Goal: Use online tool/utility: Utilize a website feature to perform a specific function

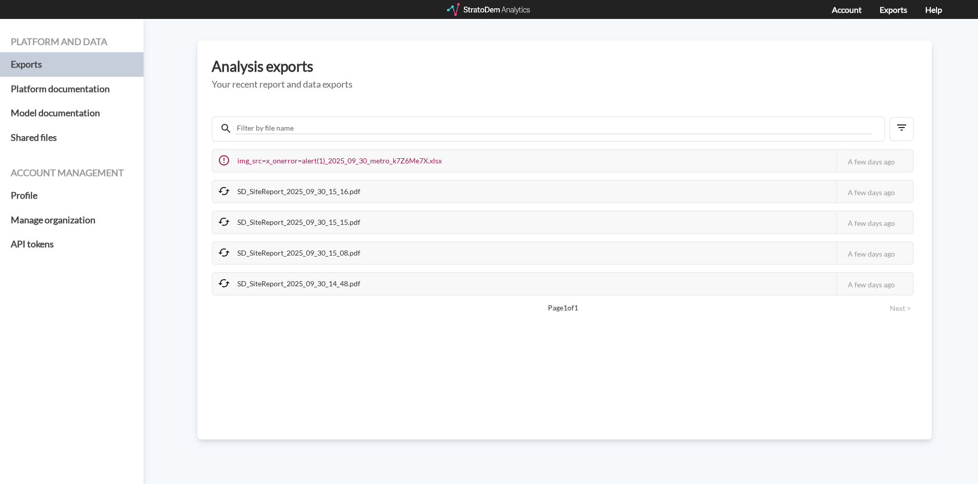
click at [234, 209] on div "img_src=x_onerror=alert(1)_2025_09_30_metro_k7Z6Me7X.xlsx This job failed The S…" at bounding box center [563, 222] width 702 height 147
drag, startPoint x: 232, startPoint y: 196, endPoint x: 221, endPoint y: 188, distance: 13.4
click at [230, 195] on div "SD_SiteReport_2025_09_30_15_16.pdf" at bounding box center [290, 192] width 155 height 22
click at [254, 186] on div "SD_SiteReport_2025_09_30_15_16.pdf" at bounding box center [290, 192] width 155 height 22
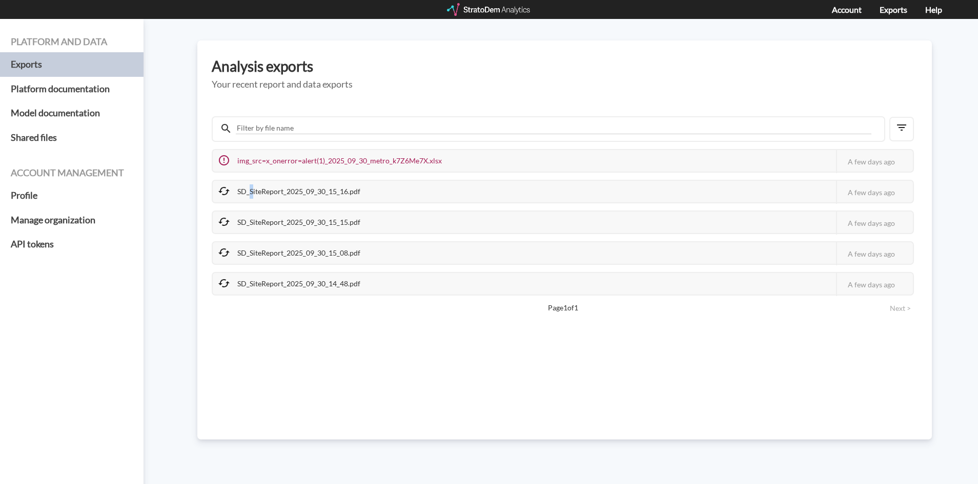
click at [254, 186] on div "SD_SiteReport_2025_09_30_15_16.pdf" at bounding box center [290, 192] width 155 height 22
drag, startPoint x: 254, startPoint y: 186, endPoint x: 324, endPoint y: 201, distance: 71.8
click at [259, 186] on div "SD_SiteReport_2025_09_30_15_16.pdf" at bounding box center [290, 192] width 155 height 22
click at [293, 236] on div "img_src=x_onerror=alert(1)_2025_09_30_metro_k7Z6Me7X.xlsx This job failed The S…" at bounding box center [563, 222] width 702 height 147
click at [286, 243] on div "img_src=x_onerror=alert(1)_2025_09_30_metro_k7Z6Me7X.xlsx This job failed The S…" at bounding box center [563, 222] width 702 height 147
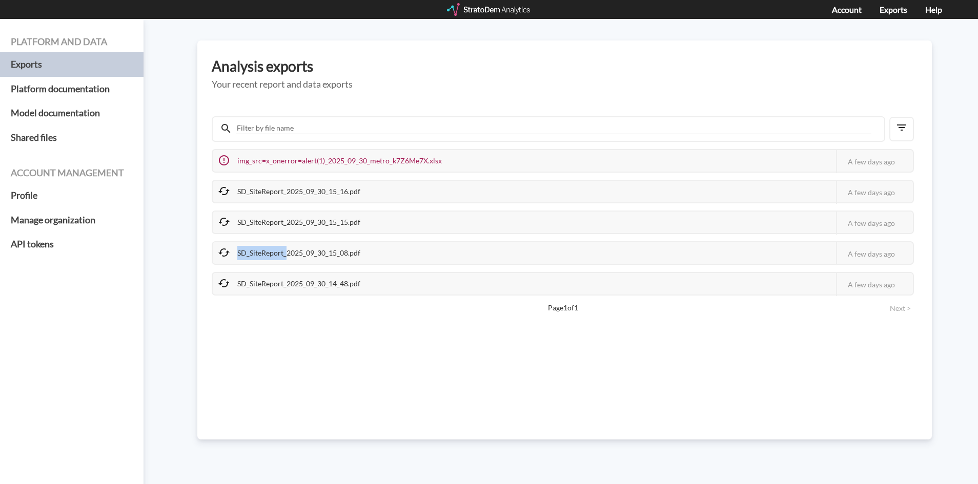
click at [266, 263] on div "SD_SiteReport_2025_09_30_15_08.pdf" at bounding box center [290, 253] width 155 height 22
click at [268, 260] on div "SD_SiteReport_2025_09_30_15_08.pdf" at bounding box center [290, 253] width 155 height 22
click at [272, 255] on div "SD_SiteReport_2025_09_30_15_08.pdf" at bounding box center [290, 253] width 155 height 22
drag, startPoint x: 272, startPoint y: 255, endPoint x: 261, endPoint y: 281, distance: 28.5
click at [272, 255] on div "SD_SiteReport_2025_09_30_15_08.pdf" at bounding box center [290, 253] width 155 height 22
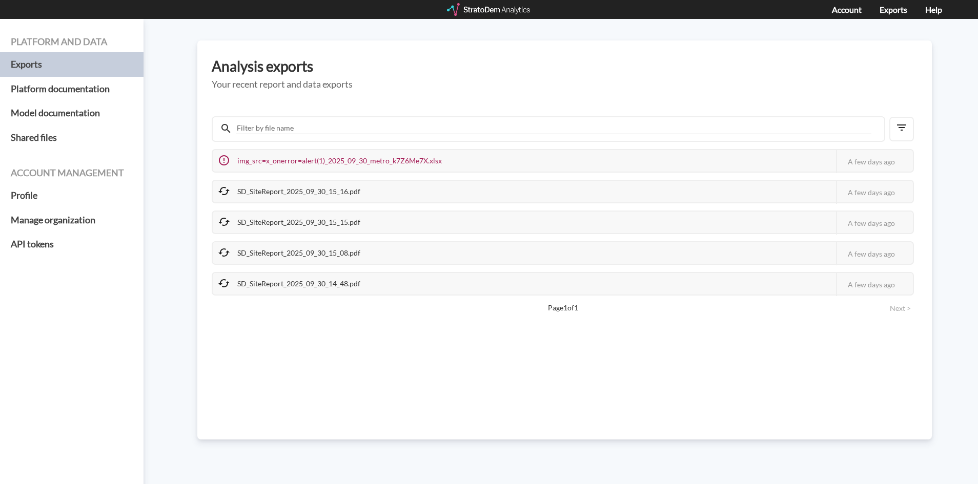
click at [261, 282] on div "SD_SiteReport_2025_09_30_14_48.pdf" at bounding box center [290, 284] width 155 height 22
click at [262, 281] on div "SD_SiteReport_2025_09_30_14_48.pdf" at bounding box center [290, 284] width 155 height 22
drag, startPoint x: 262, startPoint y: 281, endPoint x: 215, endPoint y: 281, distance: 47.1
click at [253, 281] on div "SD_SiteReport_2025_09_30_14_48.pdf" at bounding box center [290, 284] width 155 height 22
click at [215, 281] on div "SD_SiteReport_2025_09_30_14_48.pdf" at bounding box center [290, 284] width 155 height 22
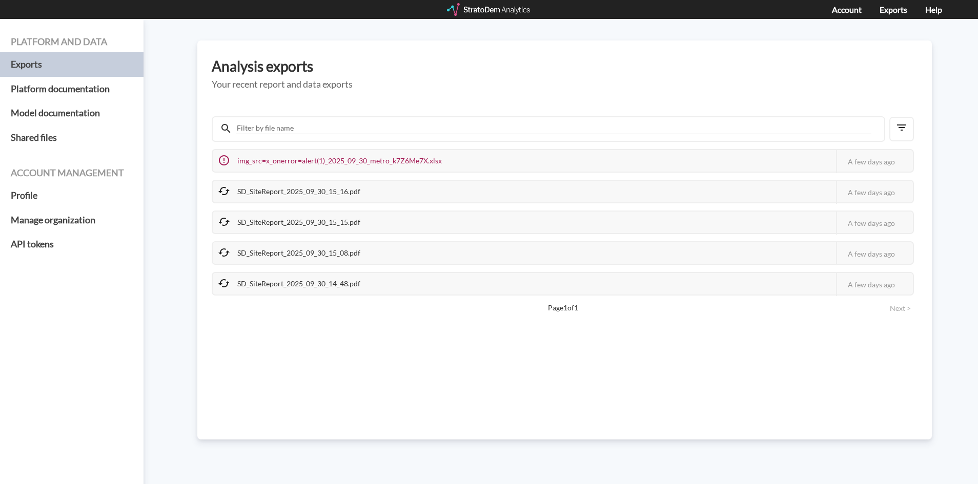
click at [222, 282] on icon at bounding box center [224, 283] width 12 height 12
drag, startPoint x: 214, startPoint y: 210, endPoint x: 192, endPoint y: 185, distance: 32.6
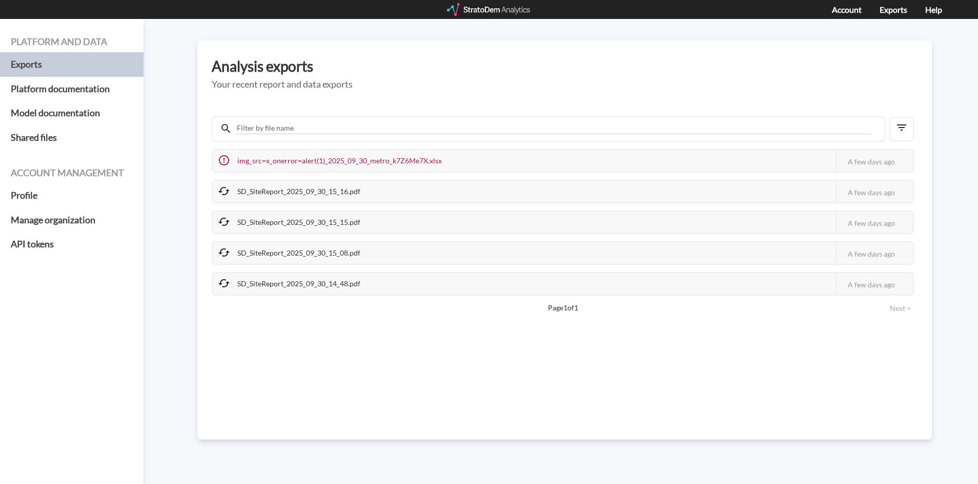
click at [214, 209] on div "img_src=x_onerror=alert(1)_2025_09_30_metro_k7Z6Me7X.xlsx This job failed The S…" at bounding box center [563, 222] width 702 height 147
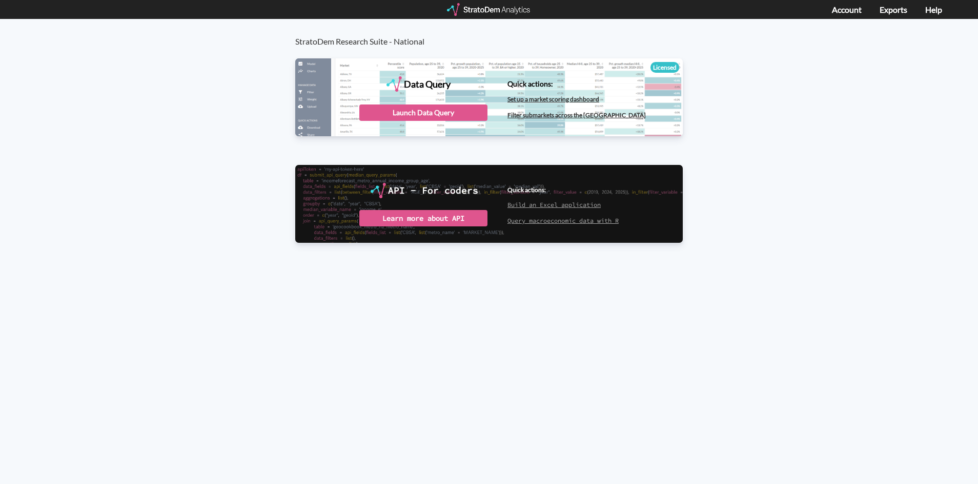
click at [669, 69] on div "Licensed" at bounding box center [664, 67] width 29 height 11
click at [436, 115] on div "Launch Data Query" at bounding box center [423, 113] width 128 height 16
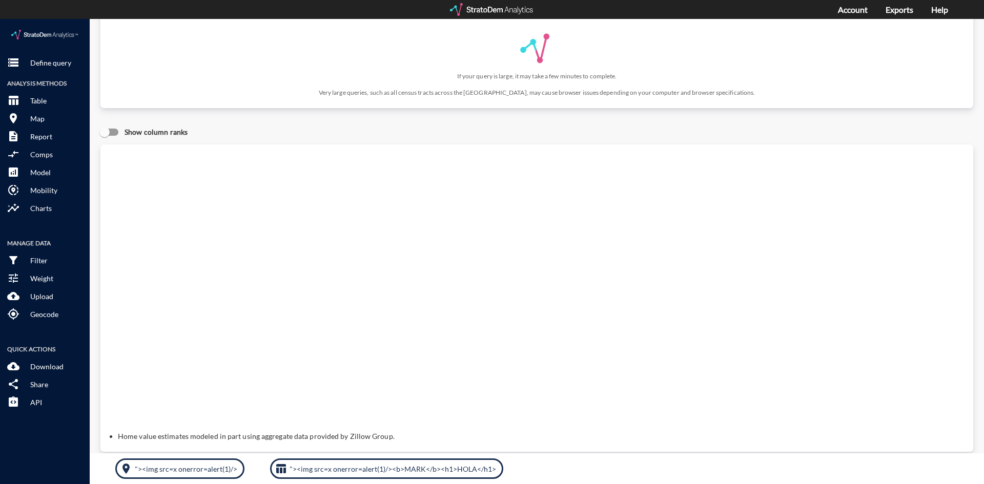
scroll to position [62, 0]
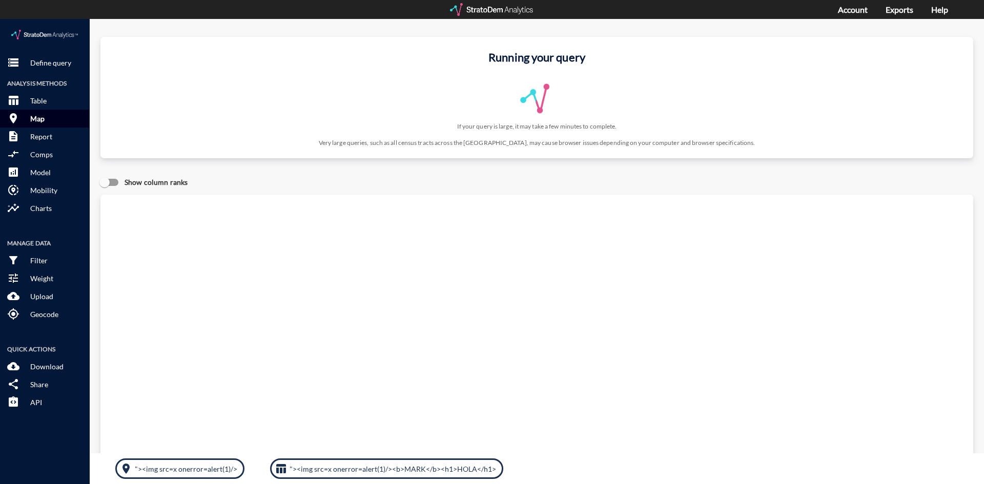
click button "room Map"
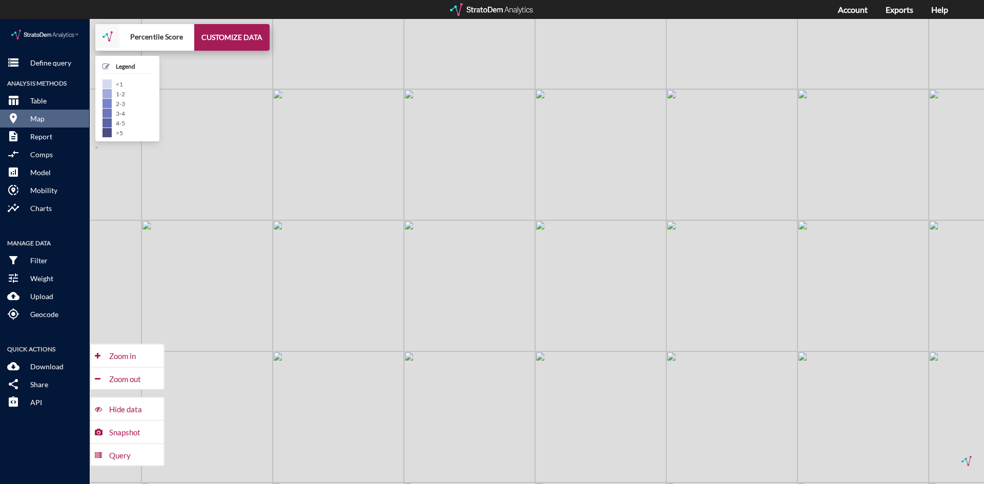
drag, startPoint x: 503, startPoint y: 366, endPoint x: 506, endPoint y: 353, distance: 13.6
click div "+ − Percentile Score CUSTOMIZE DATA Legend < 1 1 - 2 2 - 3 3 - 4 4 - 5 > 5 Draw…"
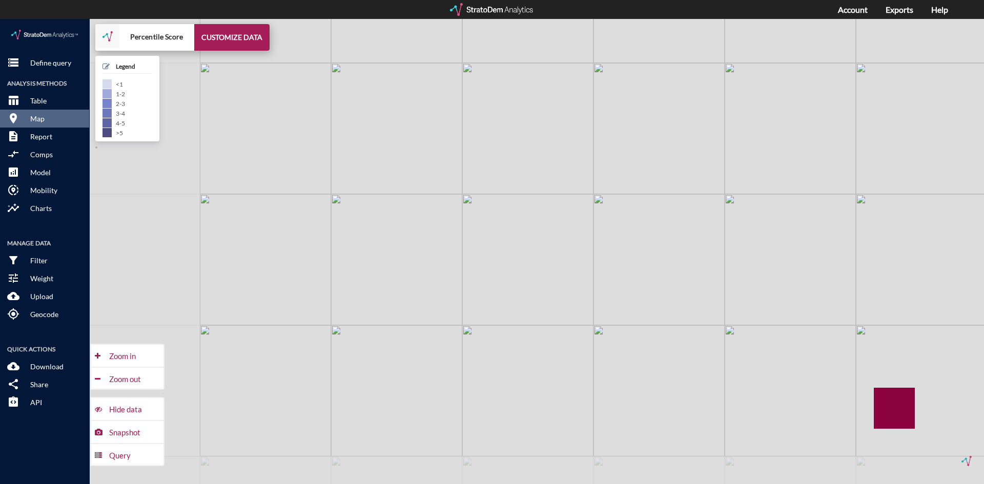
drag, startPoint x: 506, startPoint y: 353, endPoint x: 693, endPoint y: 206, distance: 238.3
click div "+ − Percentile Score CUSTOMIZE DATA Legend < 1 1 - 2 2 - 3 3 - 4 4 - 5 > 5 Draw…"
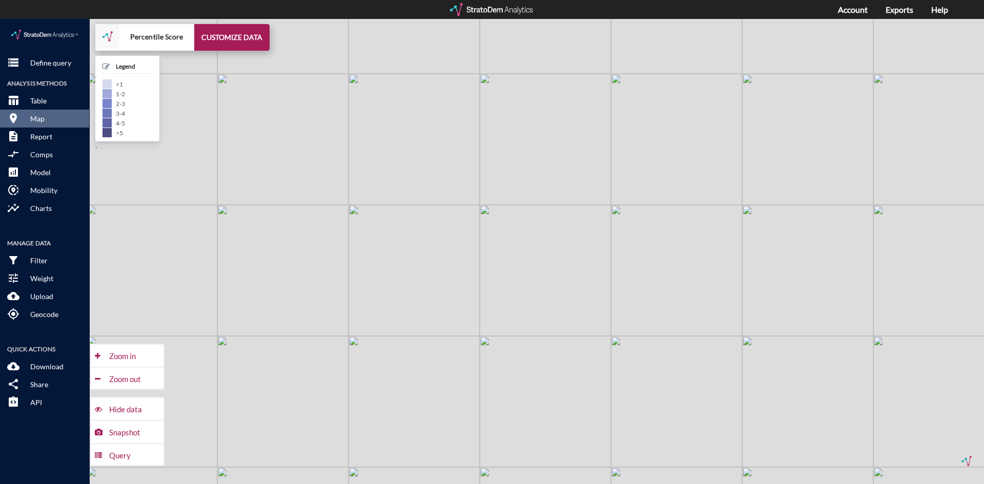
drag, startPoint x: 680, startPoint y: 216, endPoint x: 660, endPoint y: 289, distance: 75.6
click div "+ − Percentile Score CUSTOMIZE DATA Legend < 1 1 - 2 2 - 3 3 - 4 4 - 5 > 5 Draw…"
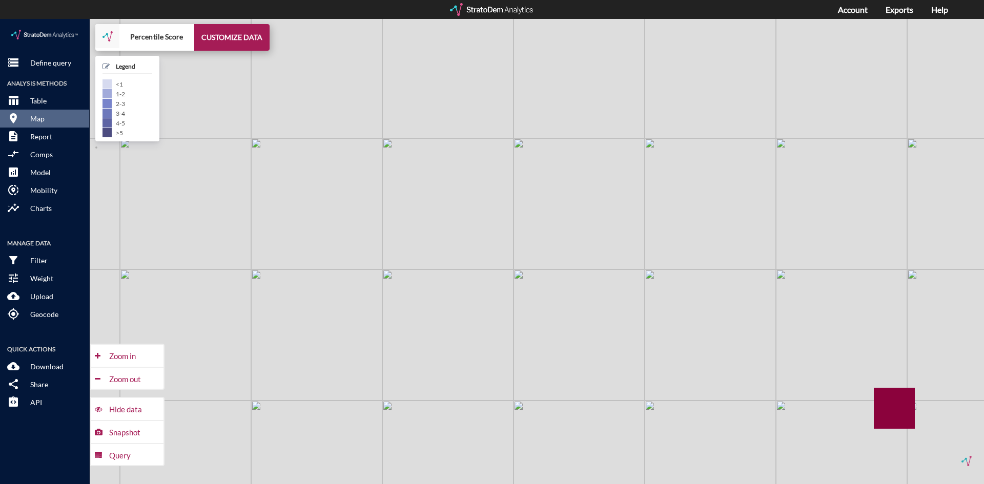
click div "+ − Percentile Score CUSTOMIZE DATA Legend < 1 1 - 2 2 - 3 3 - 4 4 - 5 > 5 Draw…"
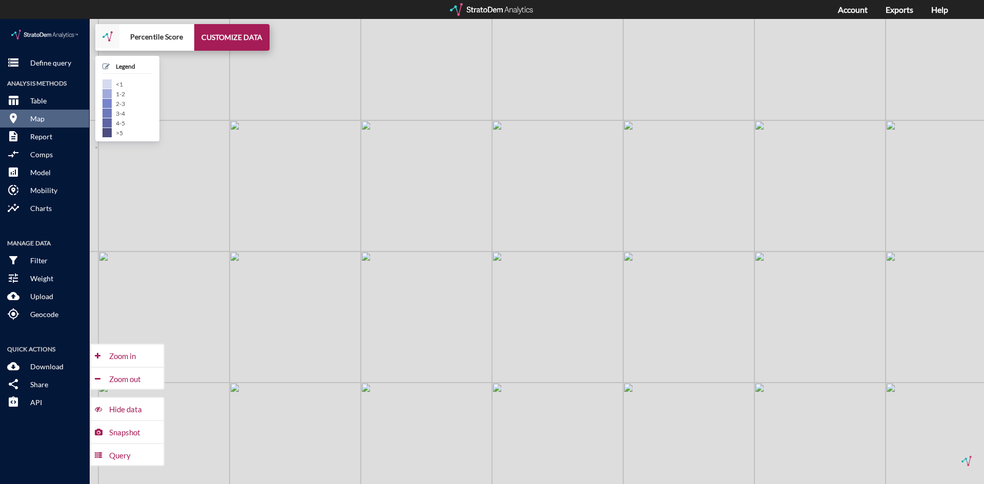
click div "+ − Percentile Score CUSTOMIZE DATA Legend < 1 1 - 2 2 - 3 3 - 4 4 - 5 > 5 Draw…"
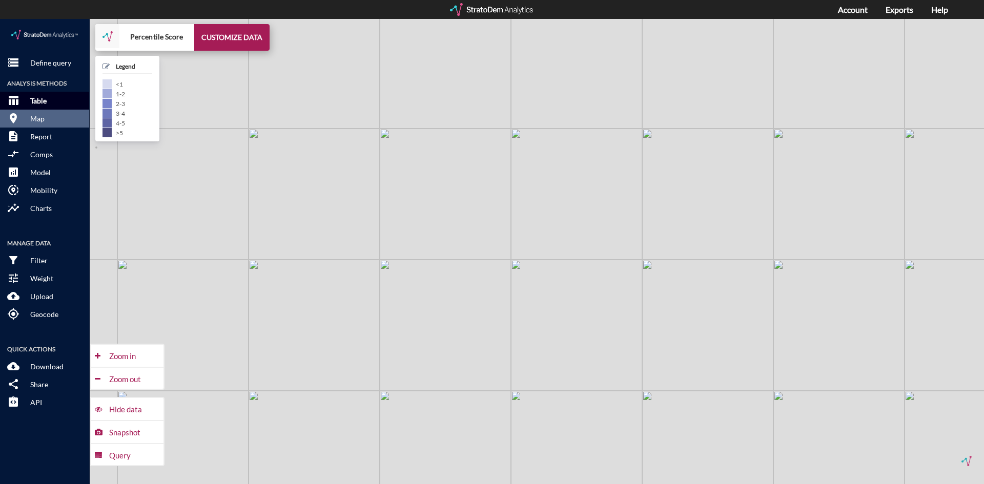
click button "table_chart Table"
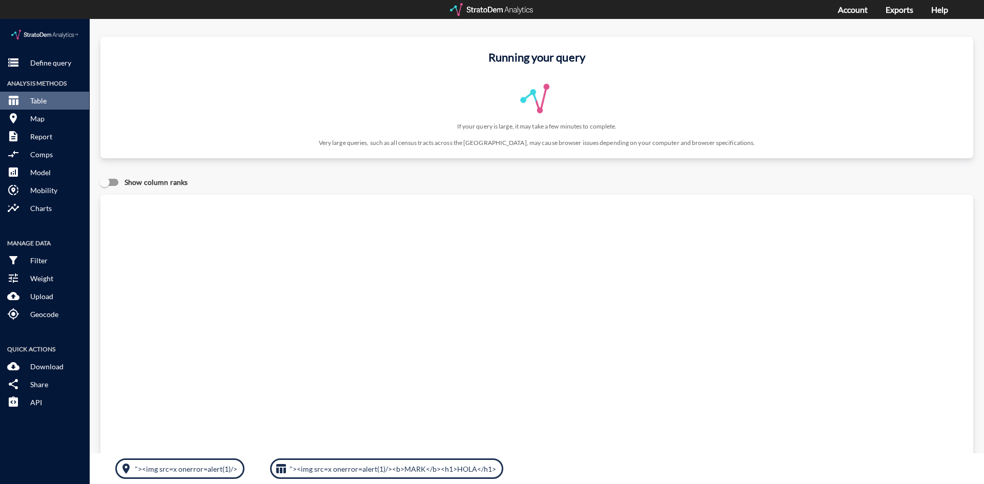
click div "Running your query If your query is large, it may take a few minutes to complet…"
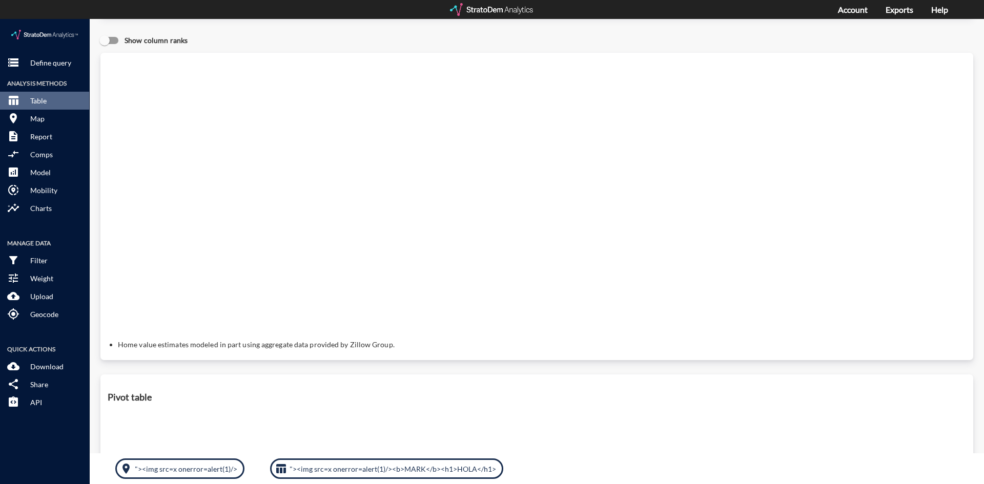
scroll to position [154, 0]
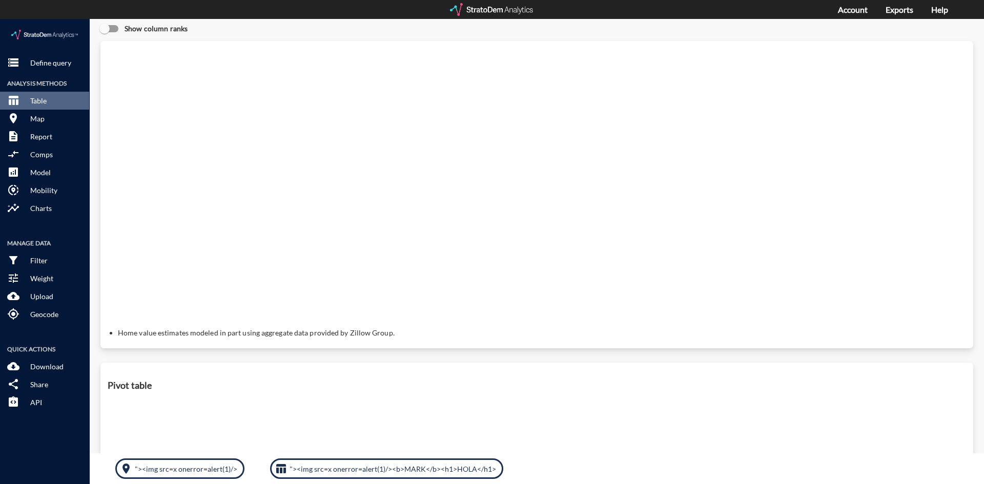
drag, startPoint x: 226, startPoint y: 279, endPoint x: 285, endPoint y: 310, distance: 66.9
click div "Query progress Home value estimates modeled in part using aggregate data provid…"
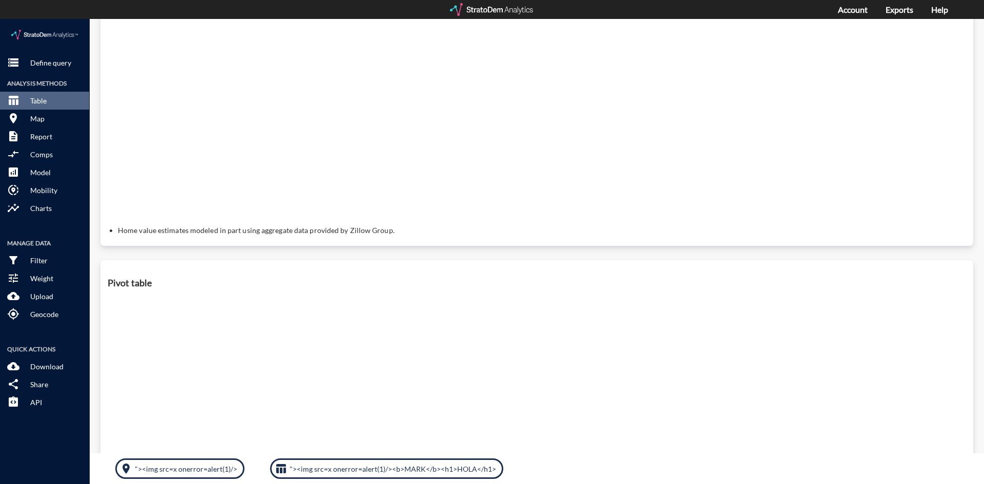
drag, startPoint x: 245, startPoint y: 239, endPoint x: 286, endPoint y: 309, distance: 81.5
click div "Running your query If your query is large, it may take a few minutes to complet…"
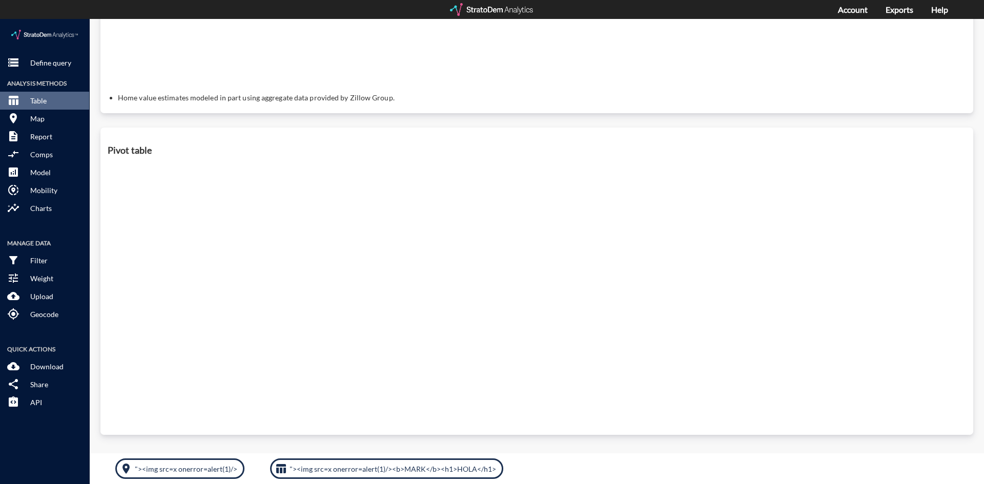
scroll to position [390, 0]
click button "table_chart "><img src=x onerror=alert(1)/><b>MARK</b><h1>HOLA</h1>"
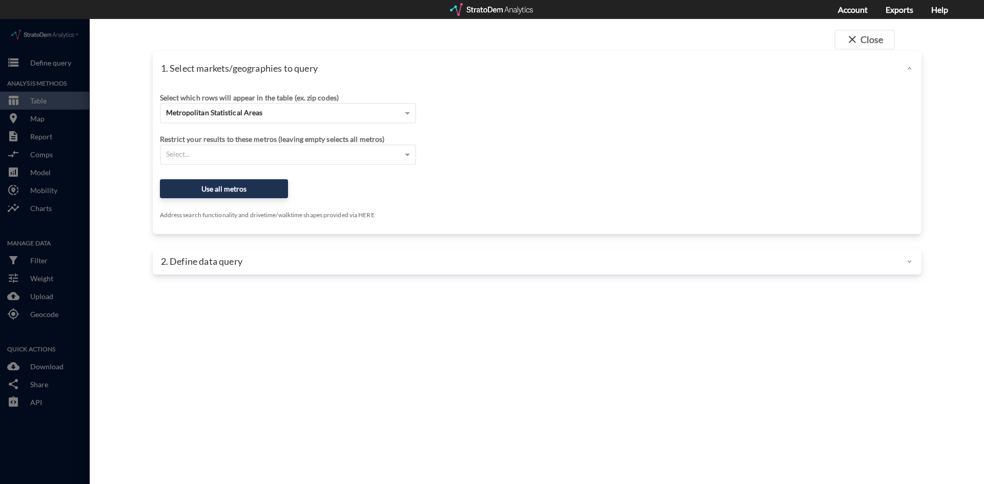
click div "close Close 1. Select markets/geographies to query Select which rows will appea…"
click button "Use all metros"
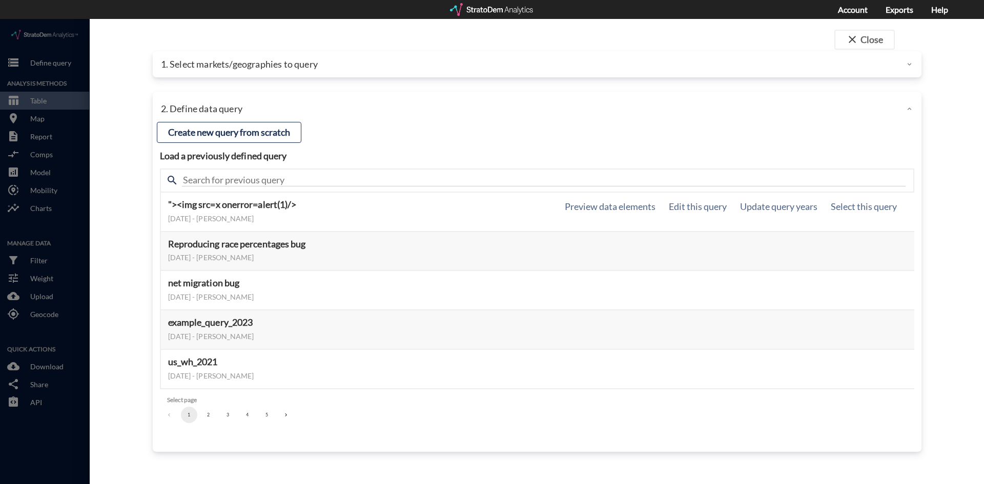
click h5 ""><img src=x onerror=alert(1)/>"
click button "Preview data elements"
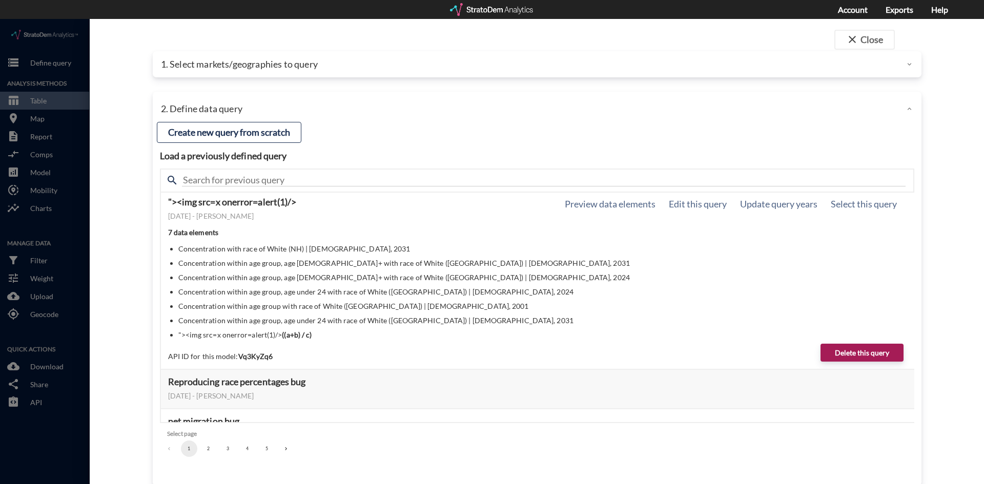
scroll to position [0, 0]
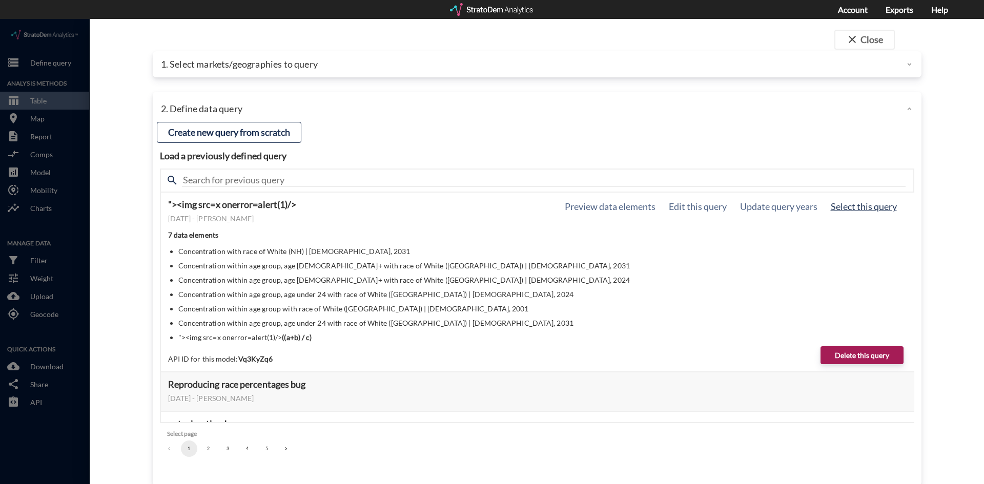
click button "Select this query"
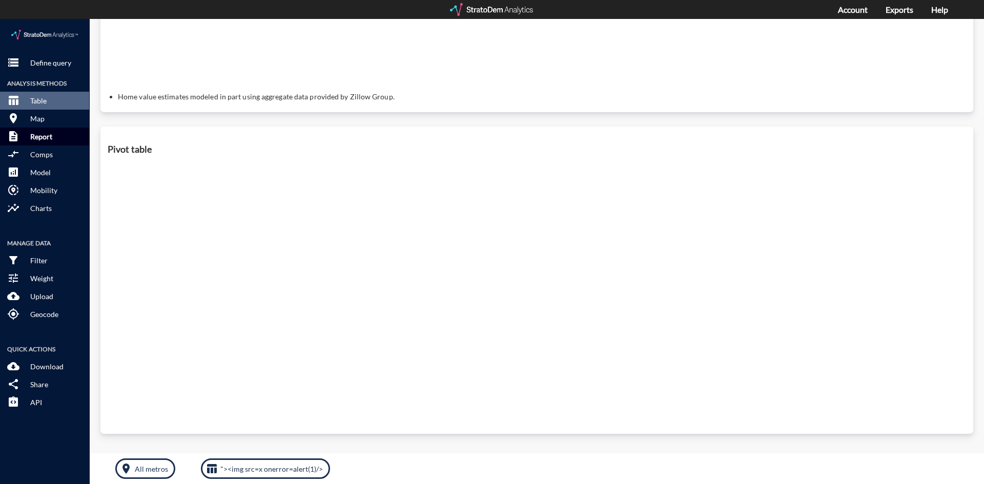
click p "Report"
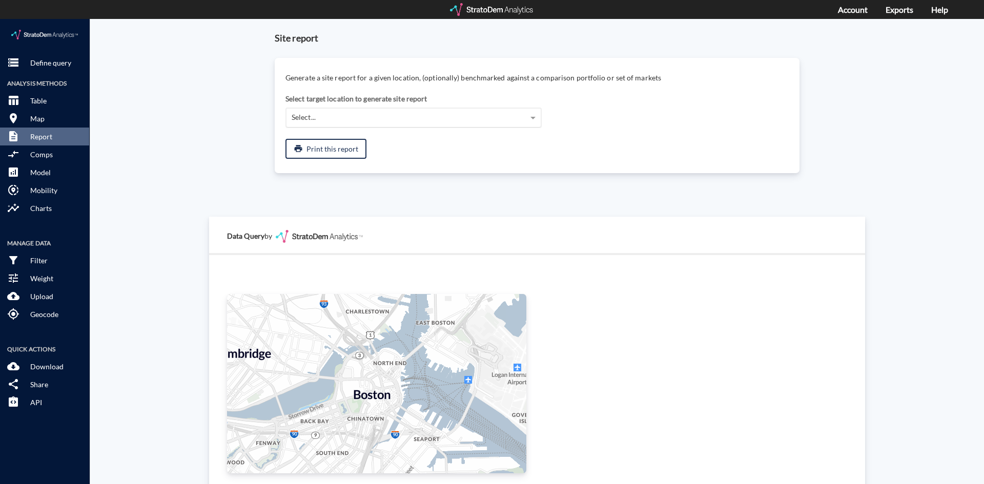
click div "Select..."
click button "print Print this report"
click body "storage Define query Analysis Methods table_chart Table room Map description Re…"
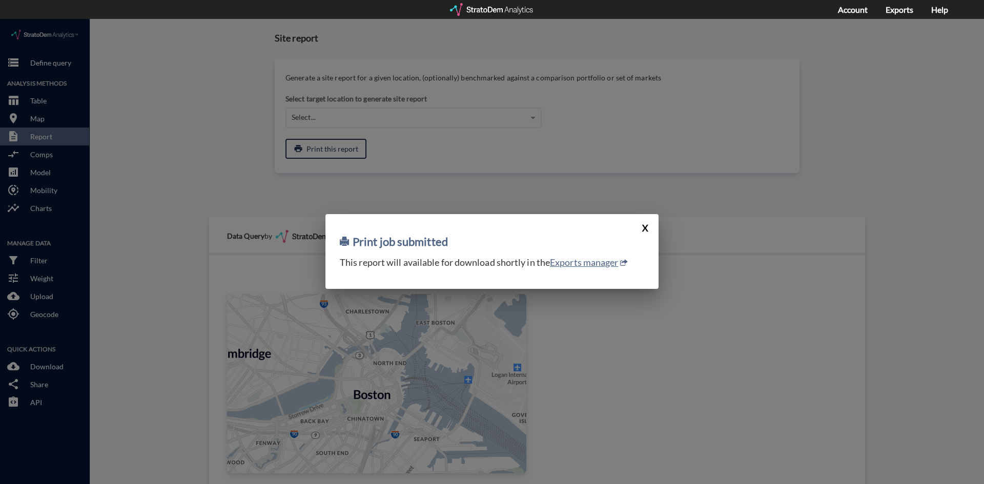
click button "X"
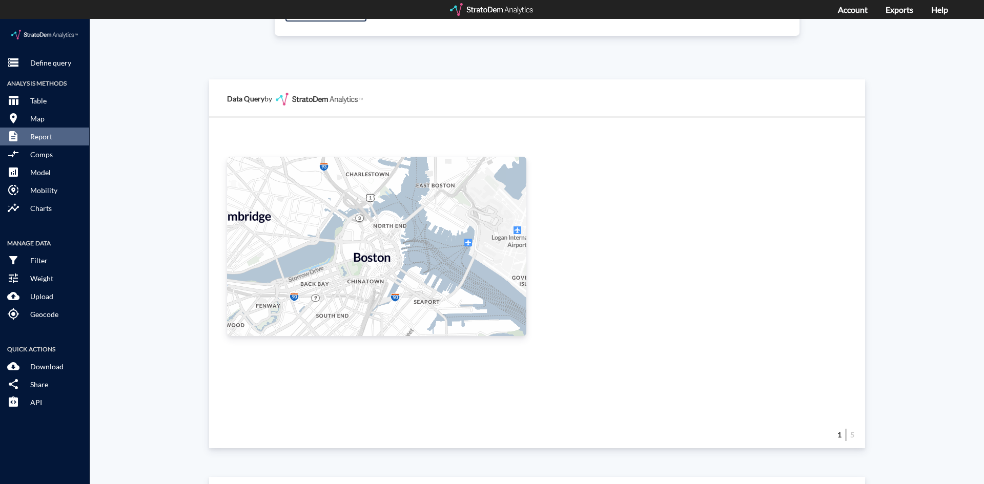
scroll to position [154, 0]
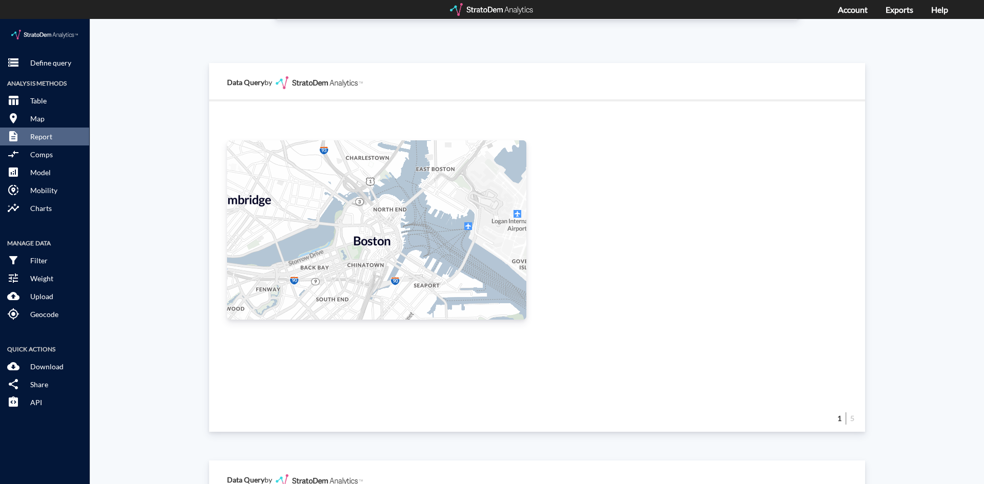
drag, startPoint x: 406, startPoint y: 249, endPoint x: 441, endPoint y: 245, distance: 35.0
click div "+ − CUSTOMIZE DATA Legend < 1 1 - 2 2 - 3 3 - 4 4 - 5 > 5 Draw a polygon Draw a…"
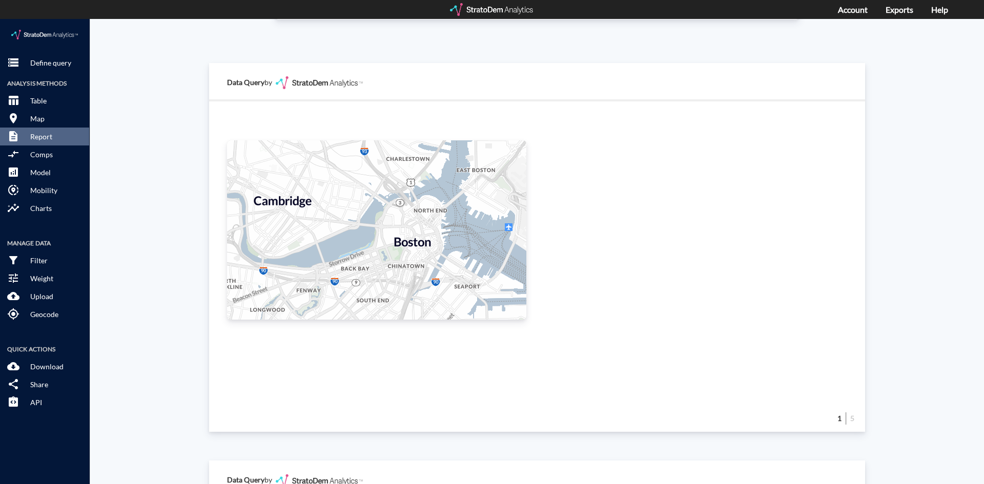
drag, startPoint x: 441, startPoint y: 245, endPoint x: 547, endPoint y: 285, distance: 113.3
click div "+ − CUSTOMIZE DATA Legend < 1 1 - 2 2 - 3 3 - 4 4 - 5 > 5 Draw a polygon Draw a…"
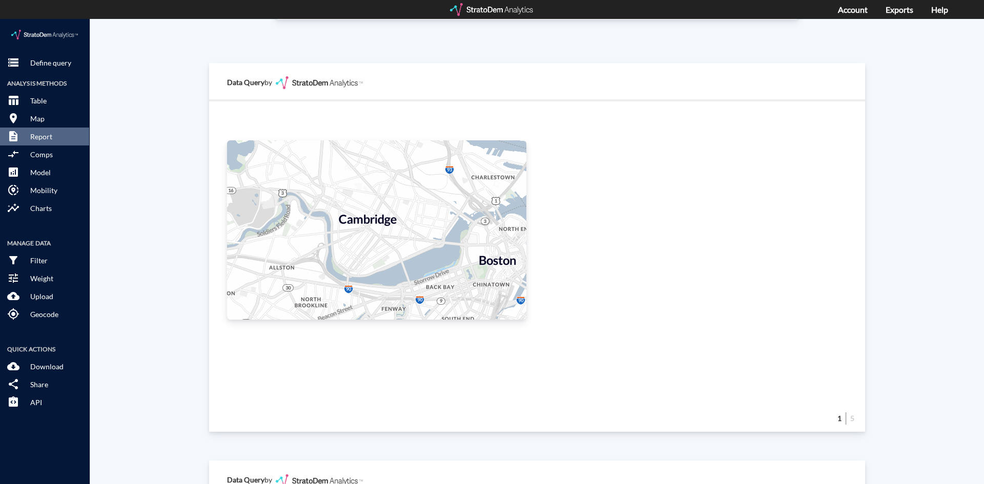
drag, startPoint x: 455, startPoint y: 246, endPoint x: 428, endPoint y: 240, distance: 27.8
click div "+ − CUSTOMIZE DATA Legend < 1 1 - 2 2 - 3 3 - 4 4 - 5 > 5 Draw a polygon Draw a…"
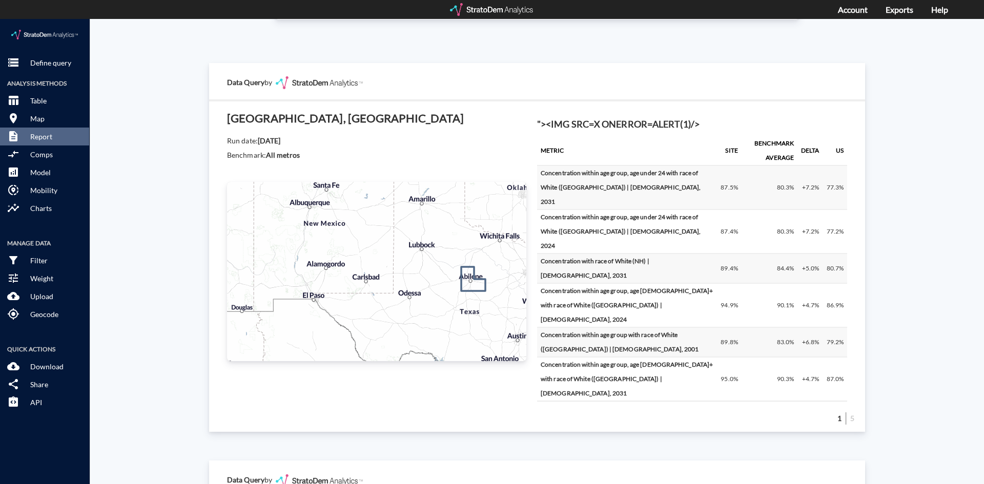
click icon
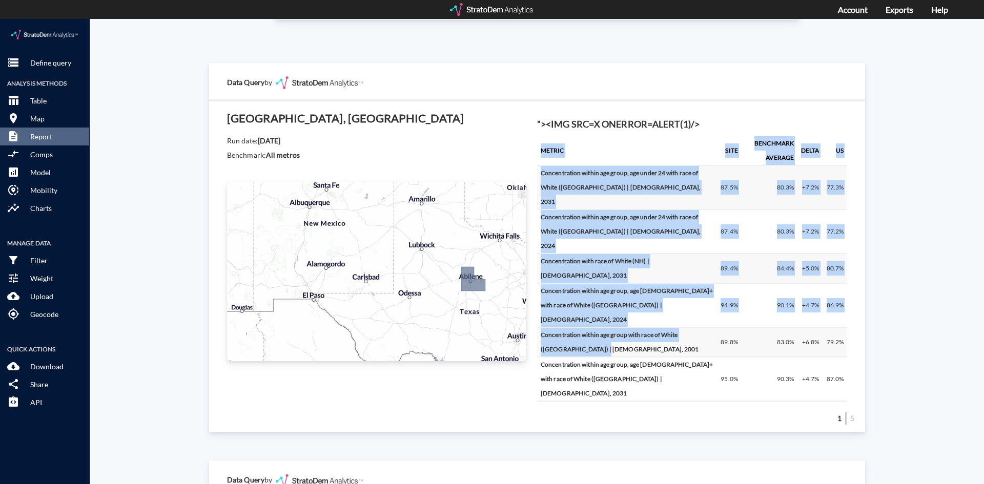
drag, startPoint x: 649, startPoint y: 335, endPoint x: 627, endPoint y: 265, distance: 72.4
click div "Abilene, TX Run date: October 03, 2025 Benchmark: All metros + − CUSTOMIZE DATA…"
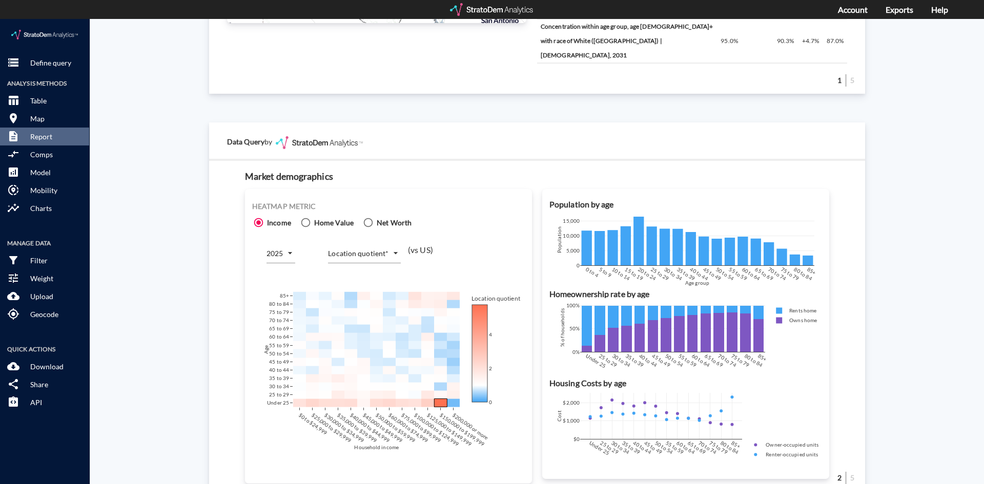
scroll to position [512, 0]
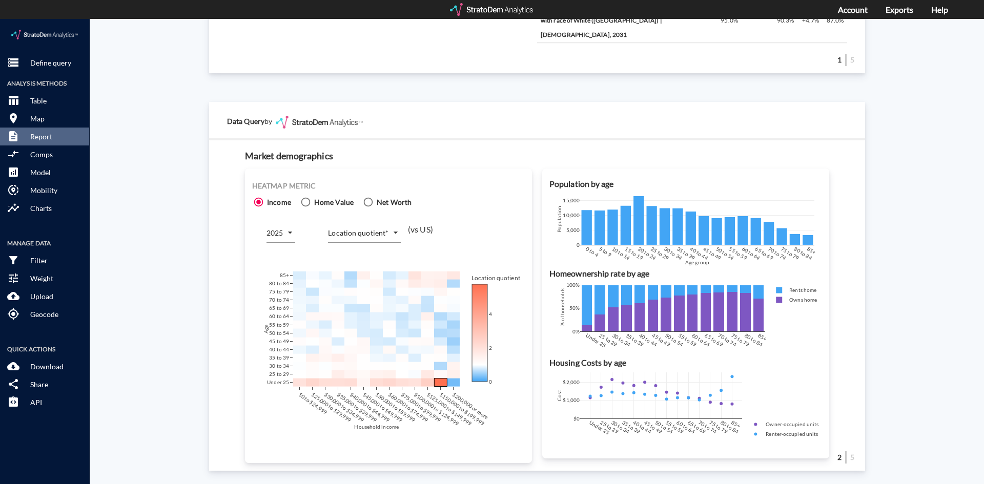
click div "Site report Generate a site report for a given location, (optionally) benchmark…"
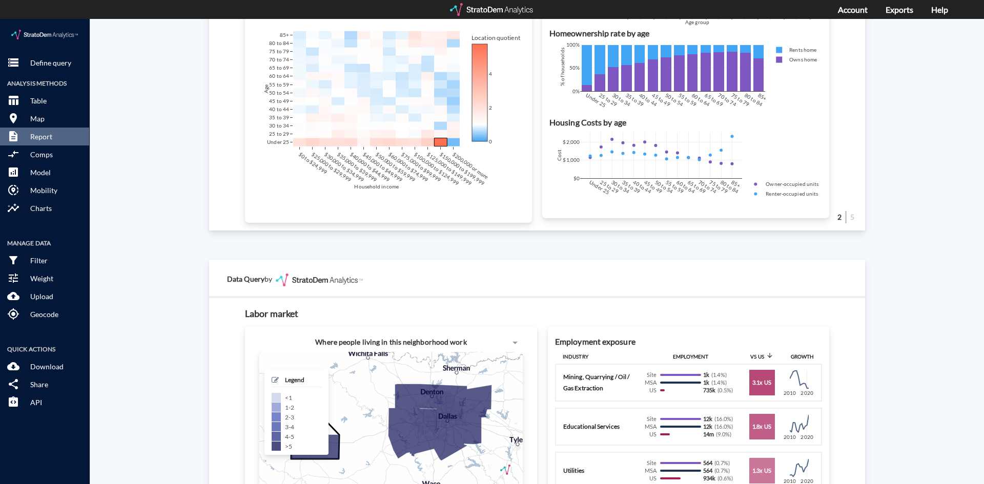
scroll to position [769, 0]
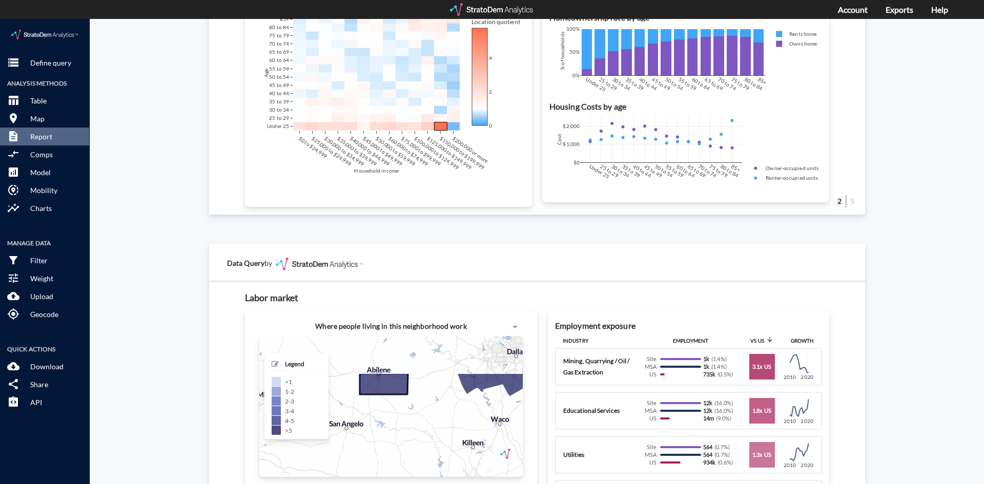
drag, startPoint x: 433, startPoint y: 369, endPoint x: 409, endPoint y: 422, distance: 58.5
click div "+ − CUSTOMIZE DATA Legend < 1 1 - 2 2 - 3 3 - 4 4 - 5 > 5 Draw a polygon Draw a…"
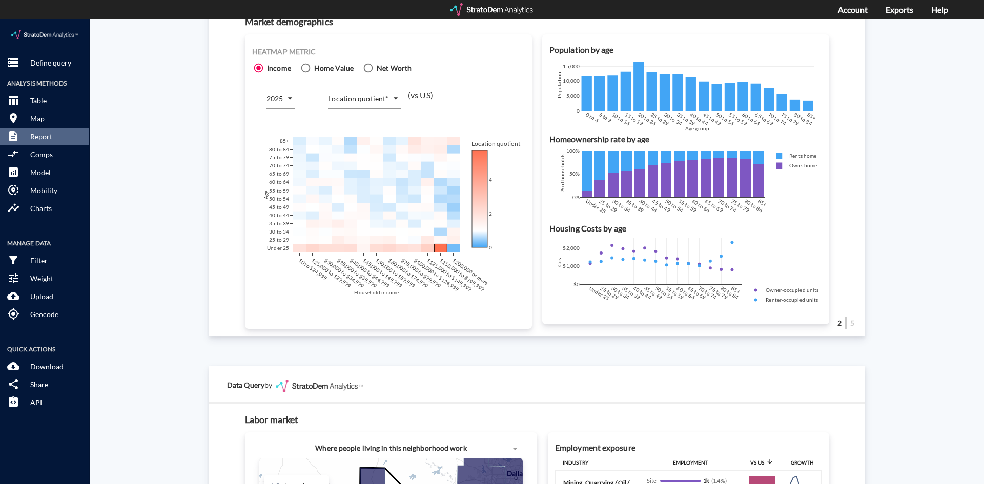
scroll to position [0, 0]
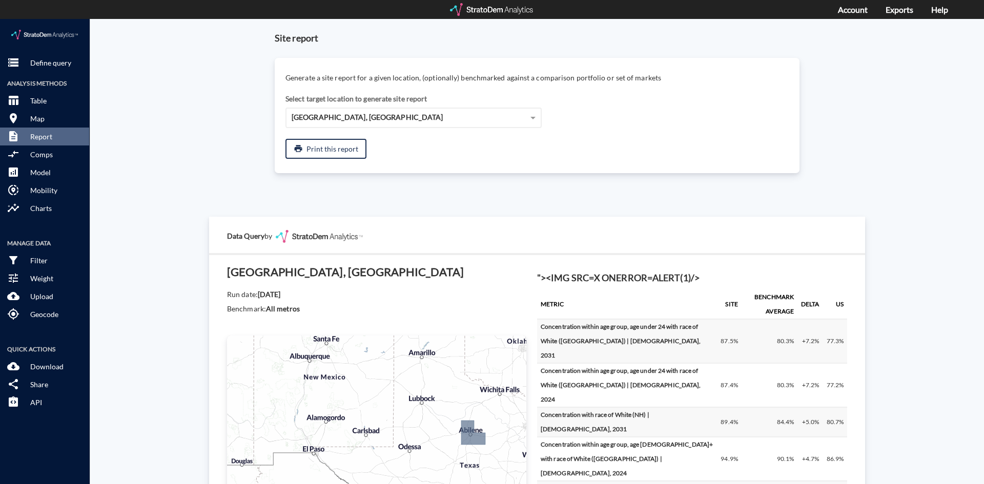
drag, startPoint x: 974, startPoint y: 273, endPoint x: 967, endPoint y: 9, distance: 264.0
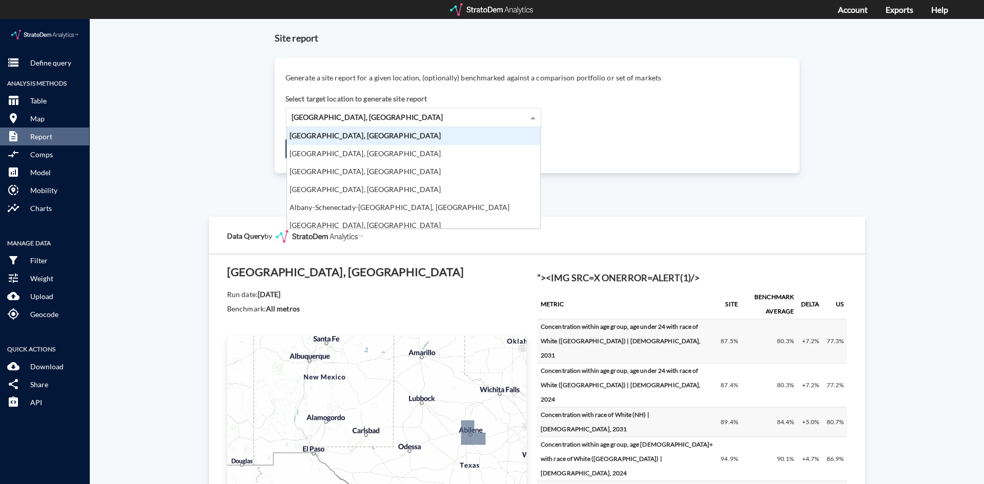
click div "Abilene, TX"
click div "Site report Generate a site report for a given location, (optionally) benchmark…"
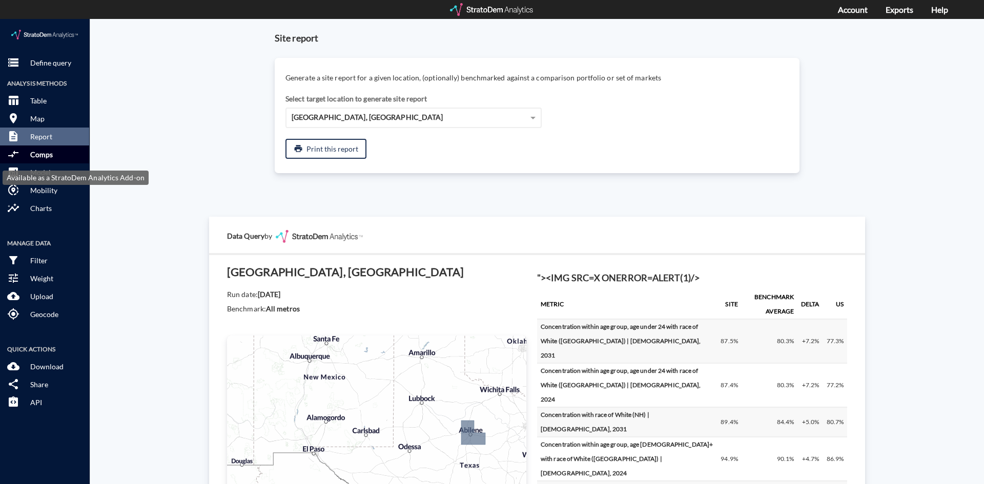
click p "Comps"
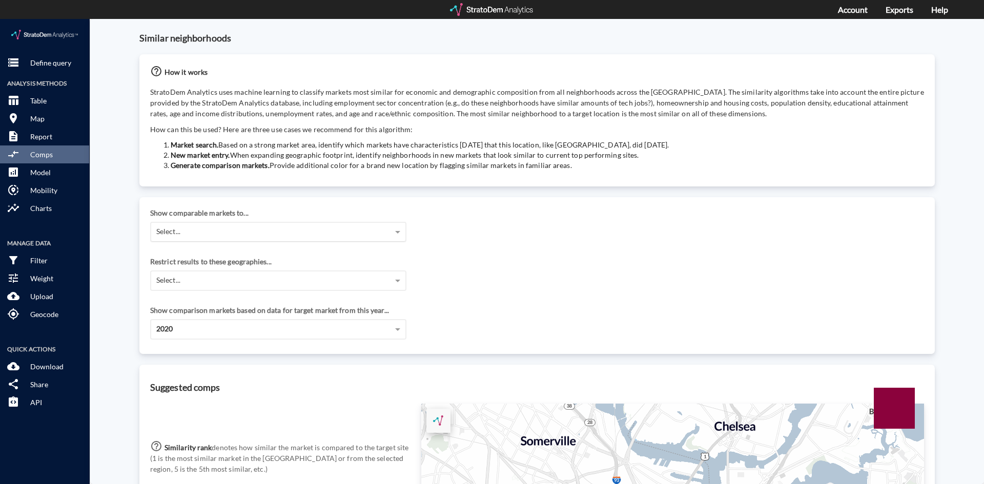
click div "Select..."
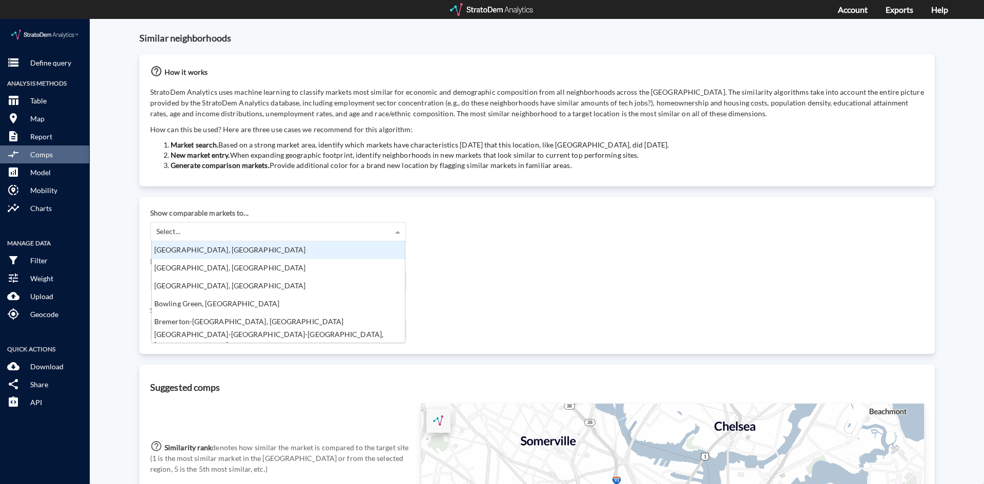
scroll to position [769, 0]
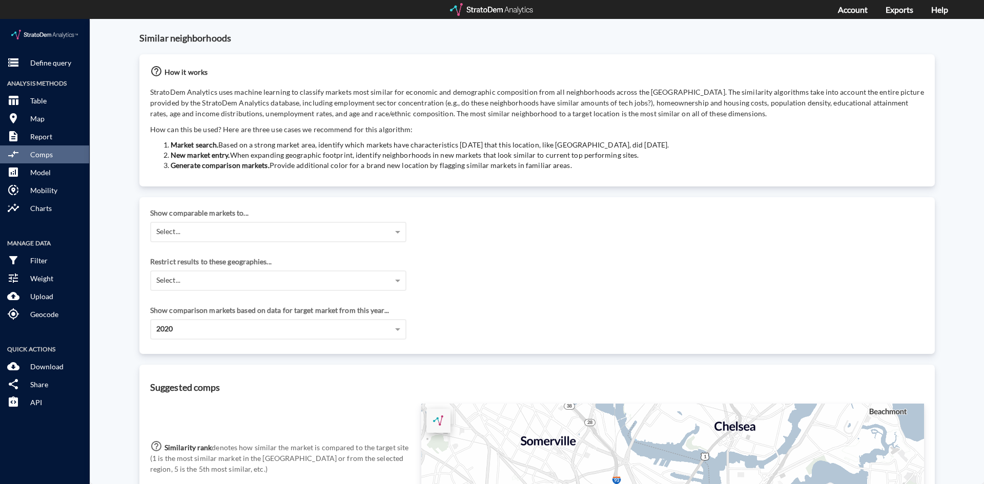
click div "Restrict results to these geographies..."
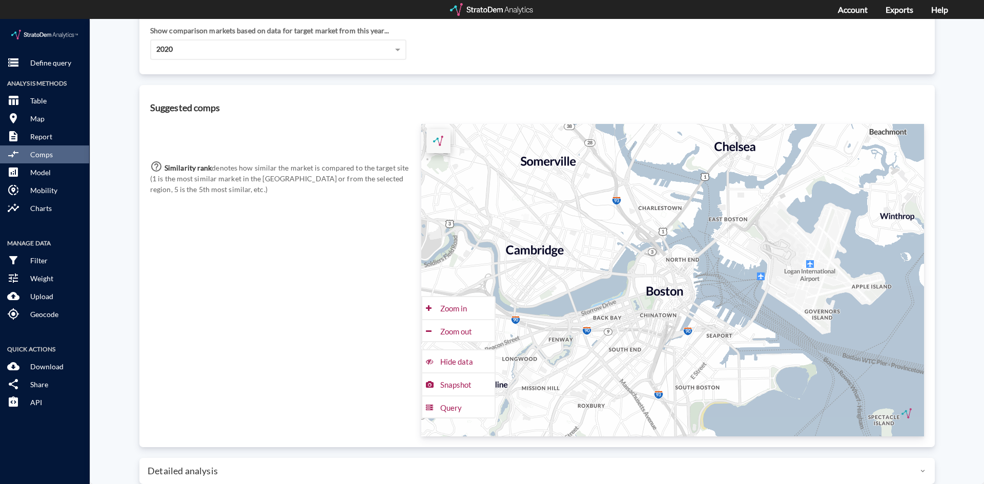
scroll to position [307, 0]
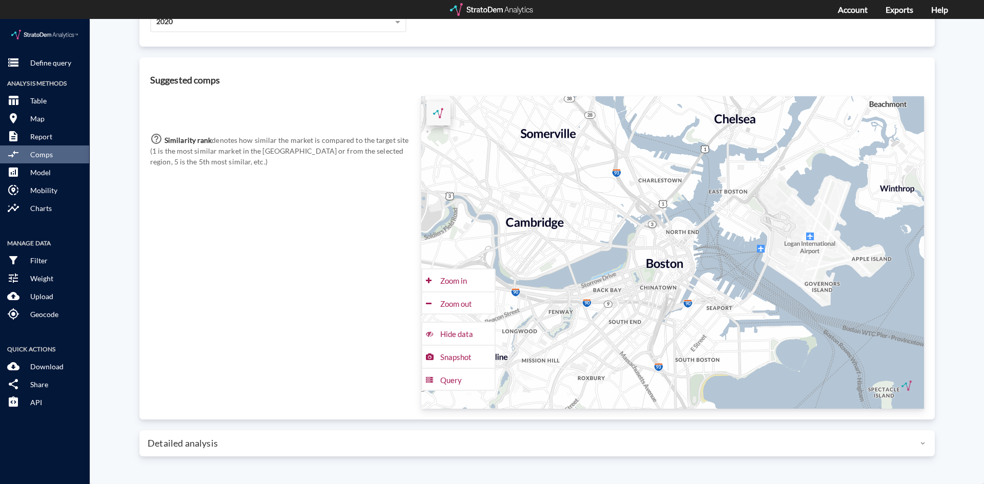
click div "+ − CUSTOMIZE DATA Legend < 1 1 - 2 2 - 3 3 - 4 4 - 5 > 5 Draw a polygon Draw a…"
drag, startPoint x: 216, startPoint y: 348, endPoint x: 252, endPoint y: 415, distance: 75.2
click div "Detailed analysis"
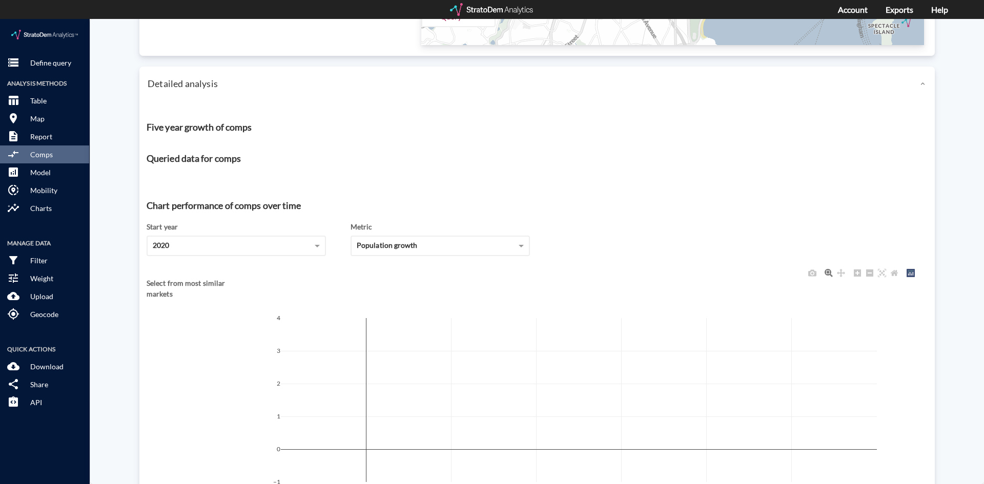
scroll to position [726, 0]
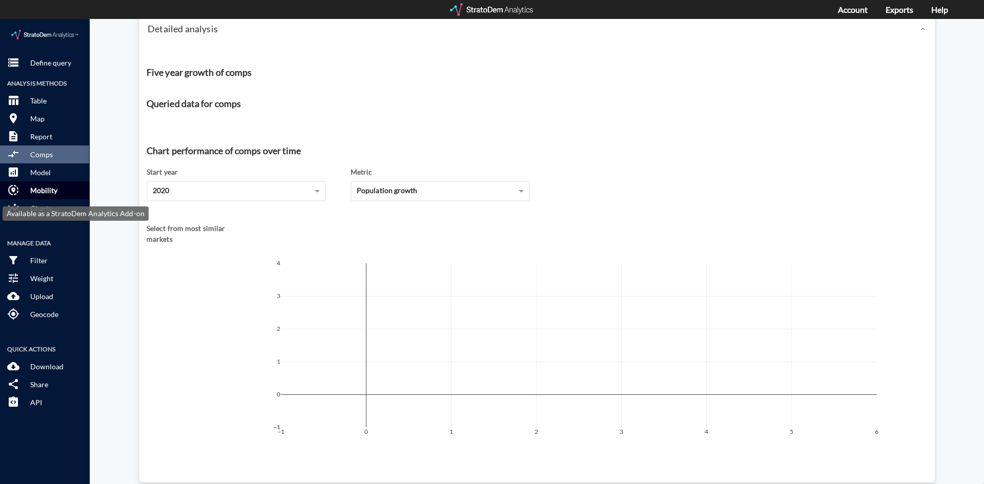
click button "share_location Mobility"
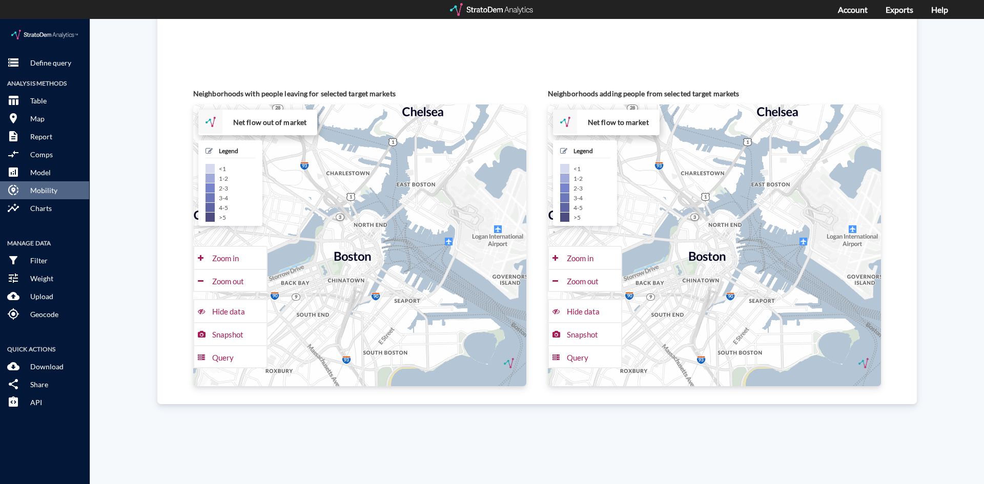
scroll to position [0, 0]
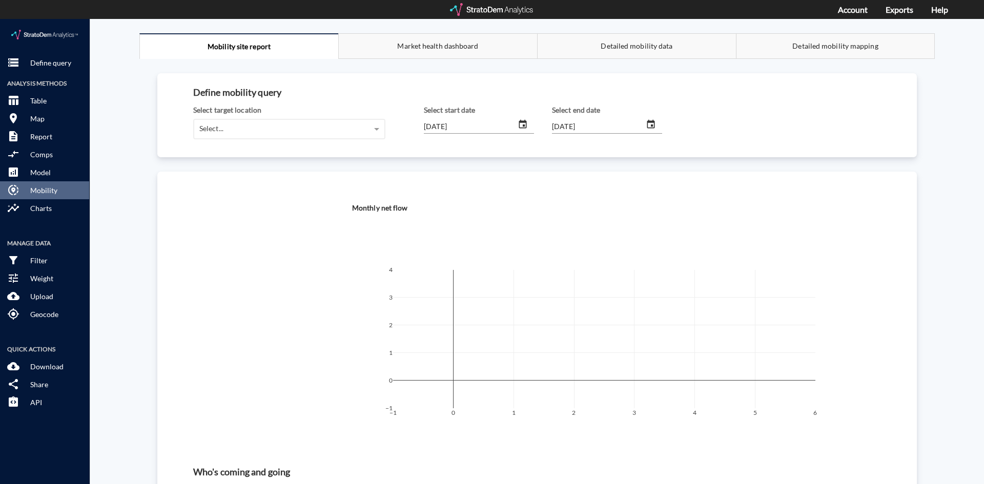
drag, startPoint x: 975, startPoint y: 131, endPoint x: 983, endPoint y: 6, distance: 124.8
click button "insights Charts"
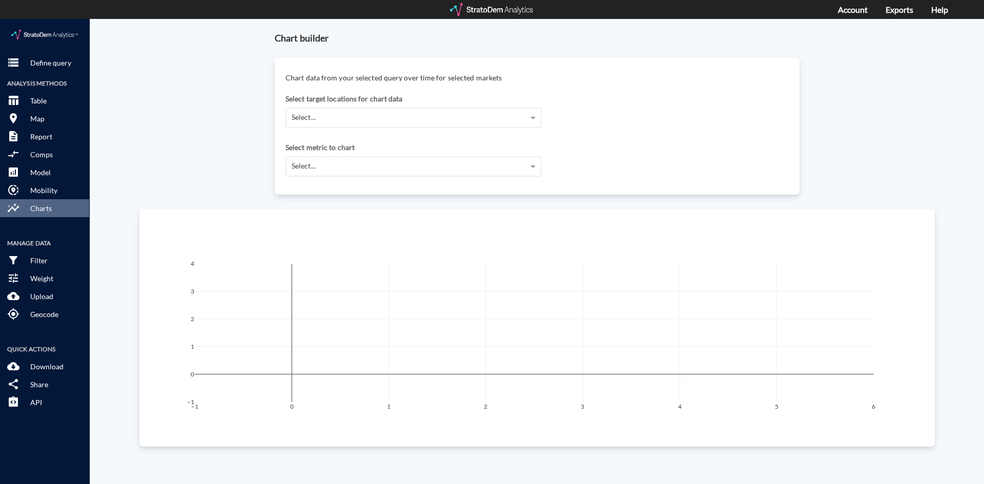
drag, startPoint x: 354, startPoint y: 74, endPoint x: 356, endPoint y: 82, distance: 8.9
click div "Select target locations for chart data"
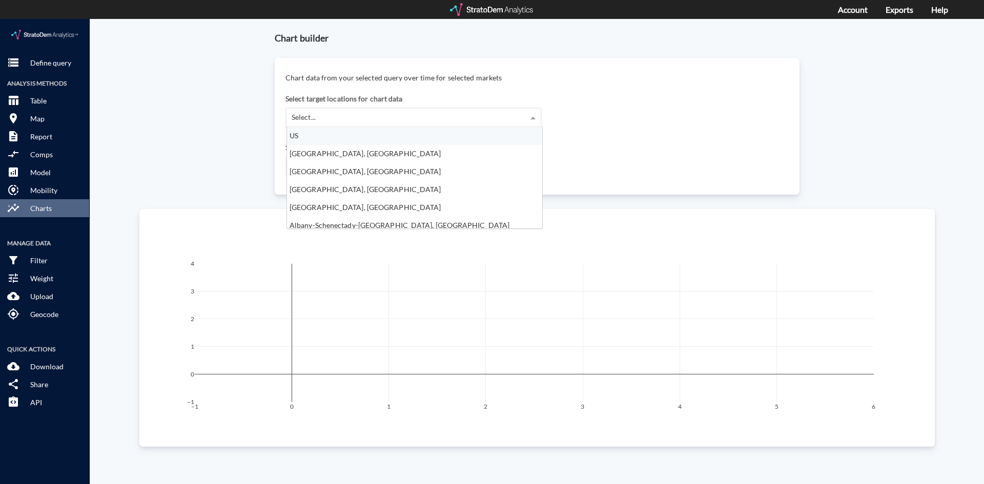
click div "Select..."
click div "[GEOGRAPHIC_DATA], [GEOGRAPHIC_DATA]"
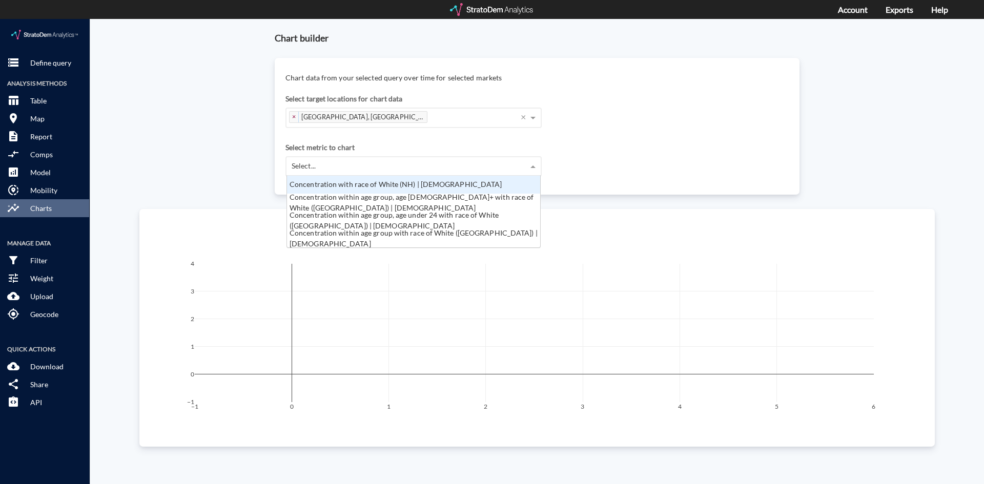
click div "Select..."
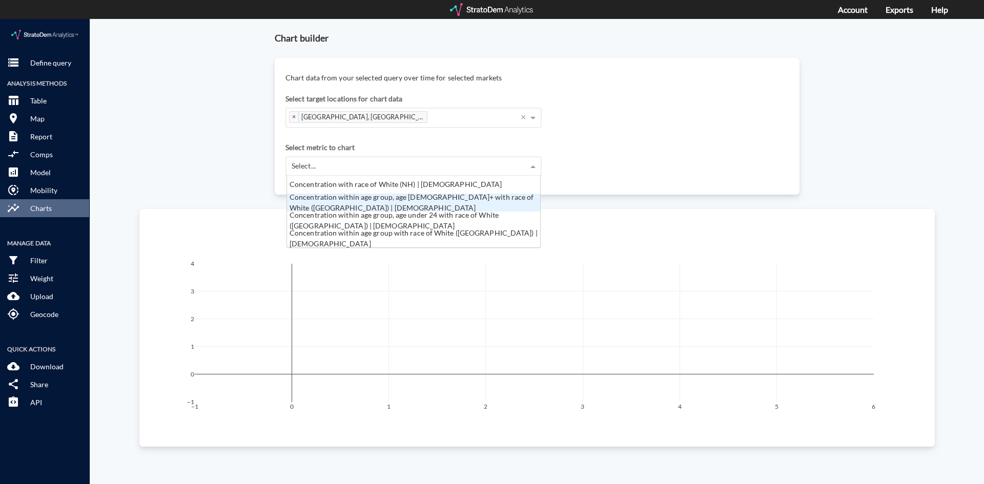
click div "Concentration within age group, age 65+ with race of White (NH) | Hispanic"
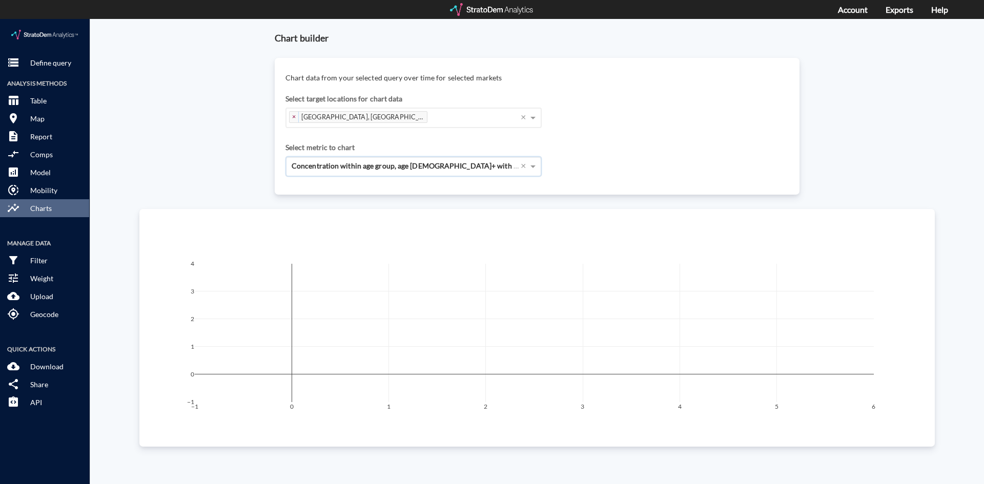
click div "Chart builder Chart data from your selected query over time for selected market…"
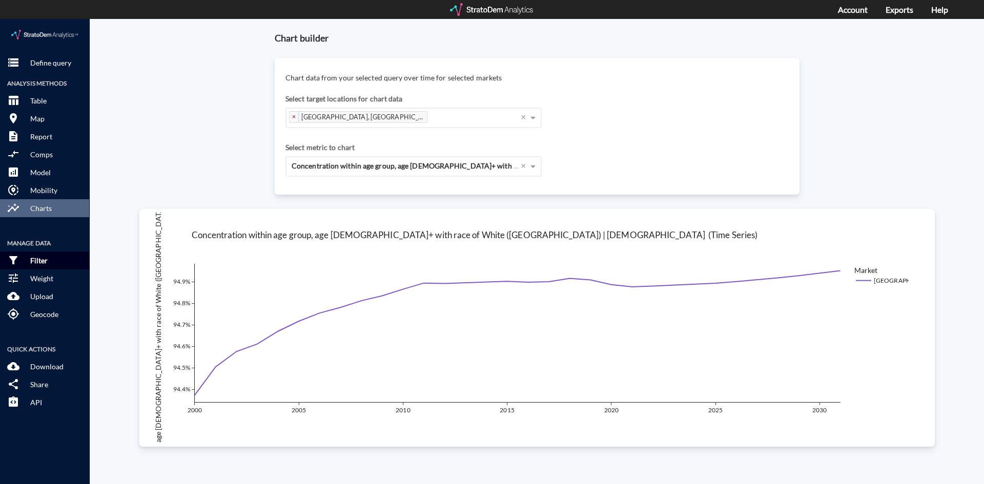
click p "Filter"
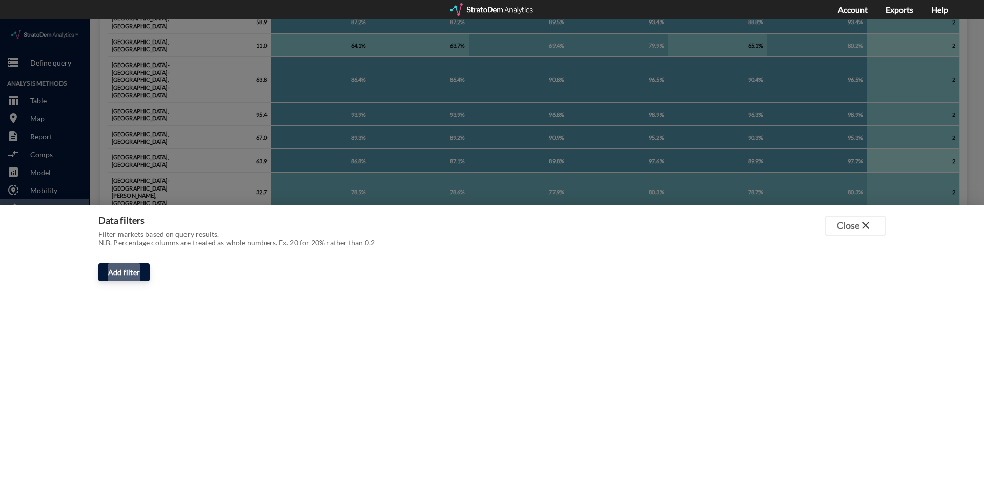
click span "Add filter"
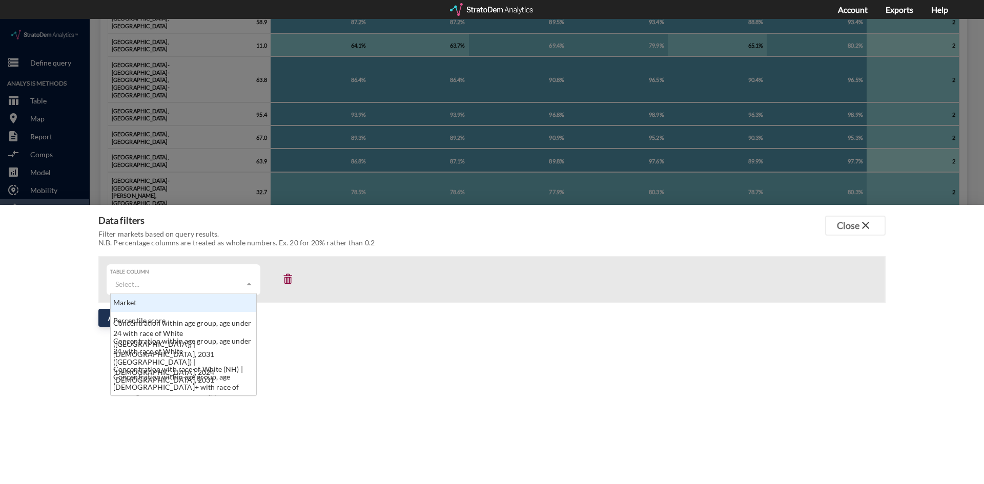
scroll to position [4, 0]
click div "Select..."
click div "Concentration within age group, age under 24 with race of White (NH) | Hispanic…"
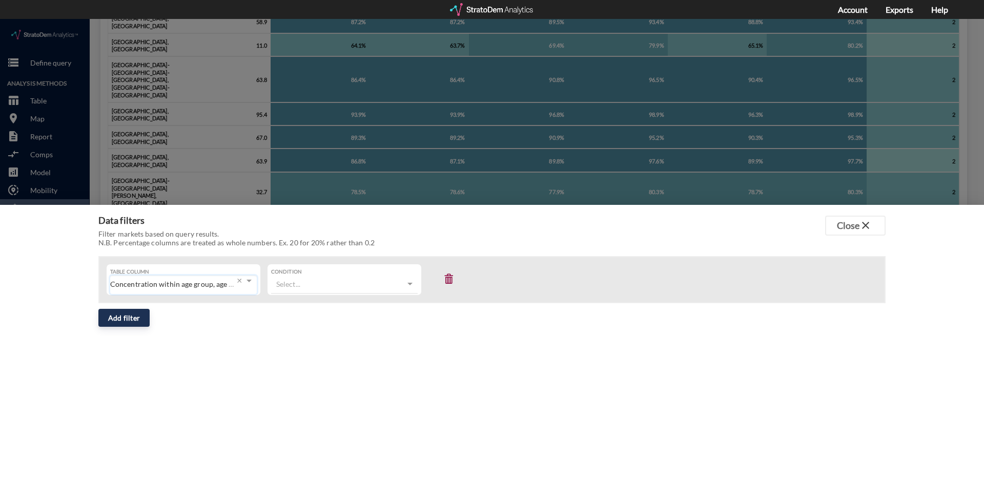
click div "Select..."
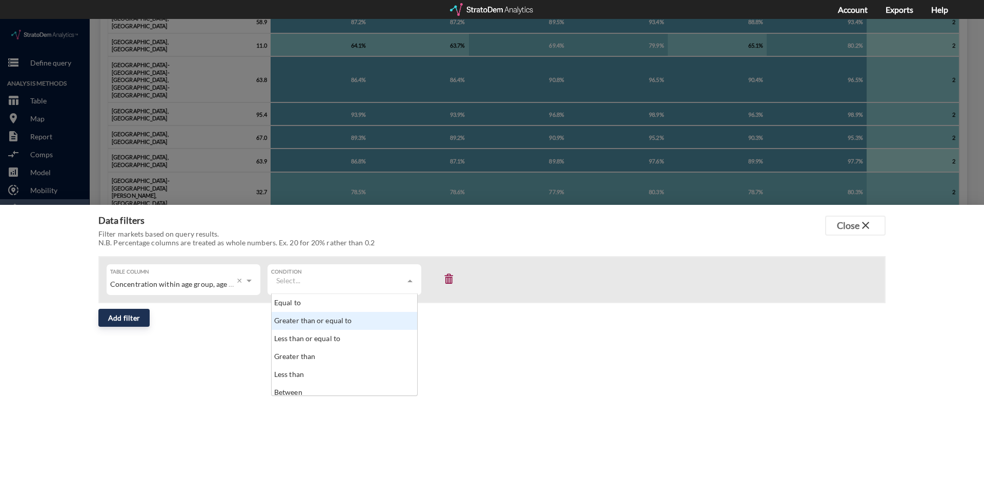
click div "Greater than or equal to"
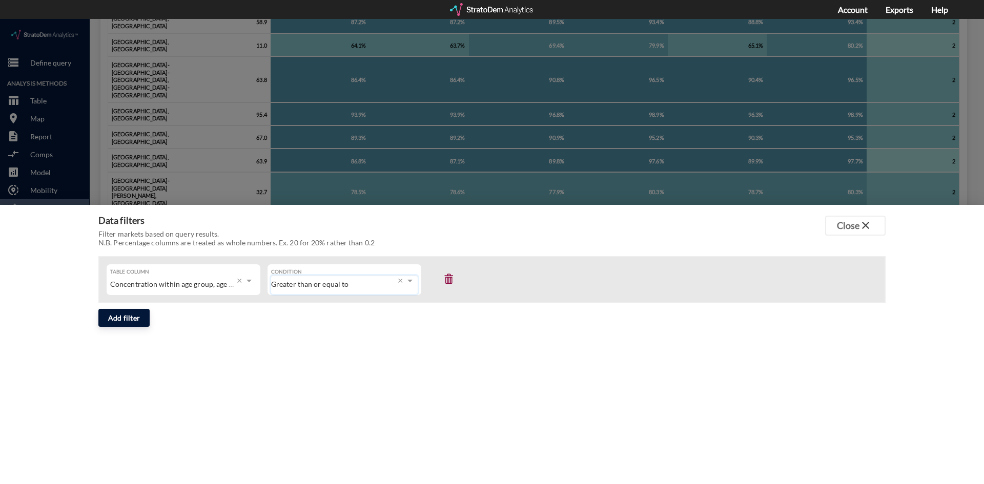
click span "Add filter"
click span "close"
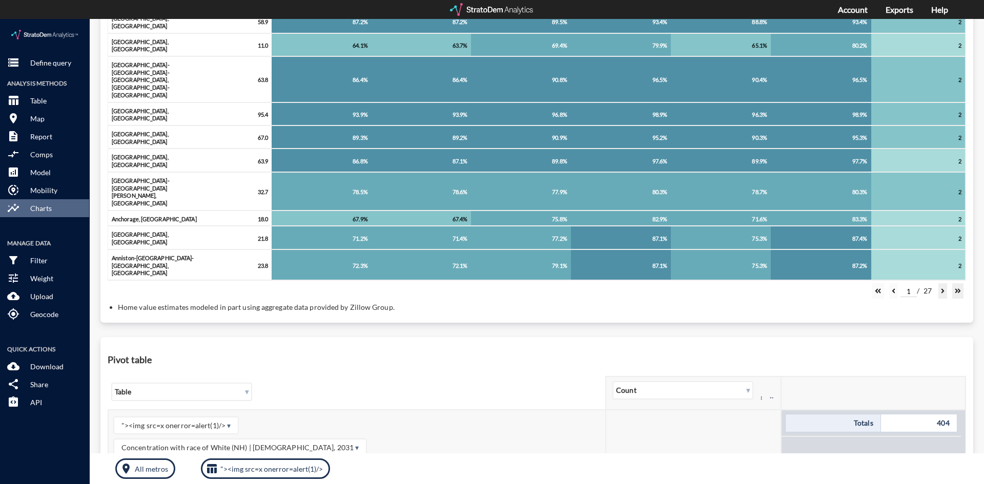
click span ""><img src=x onerror=alert(1)/> ▾"
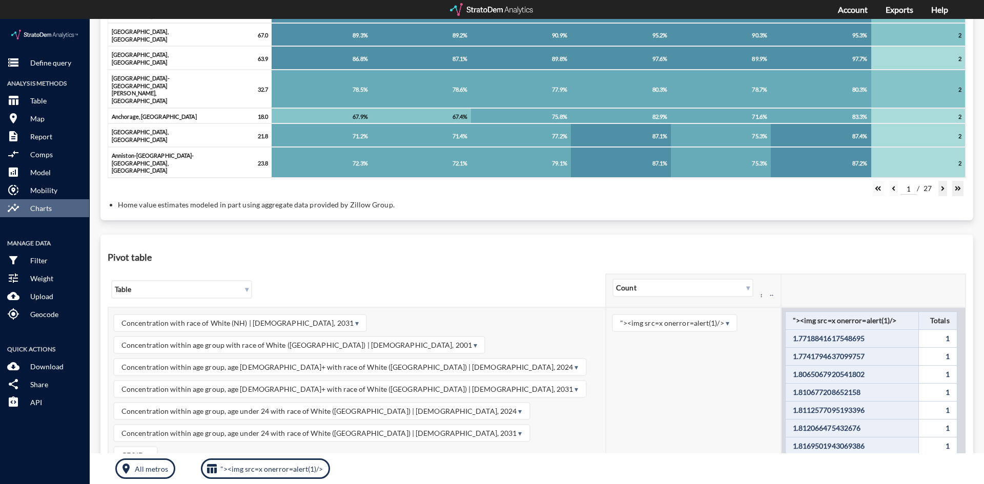
scroll to position [562, 0]
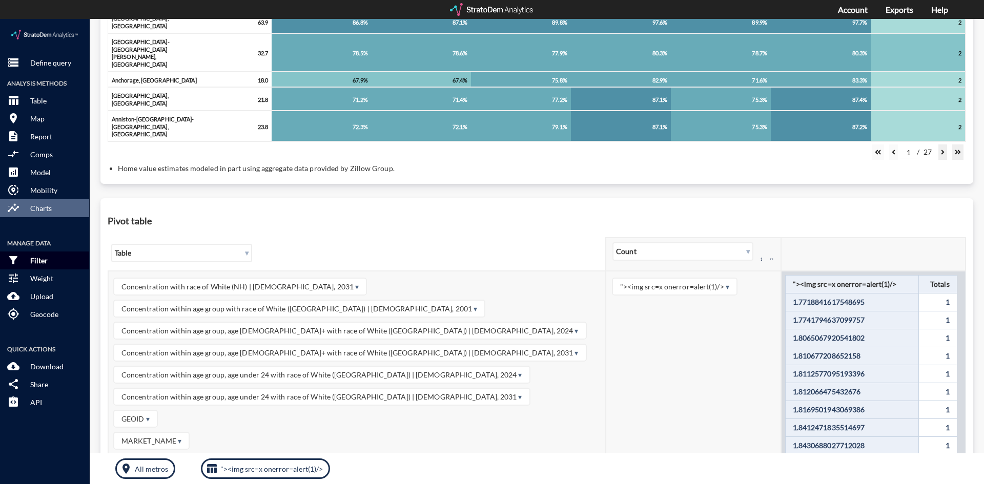
click p "Filter"
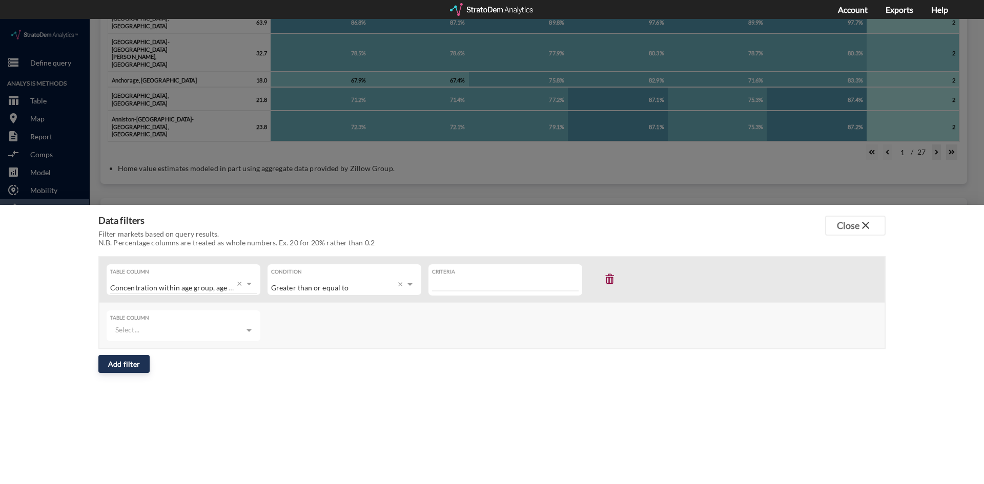
click span "Concentration within age group, age under 24 with race of White (NH) | Hispanic…"
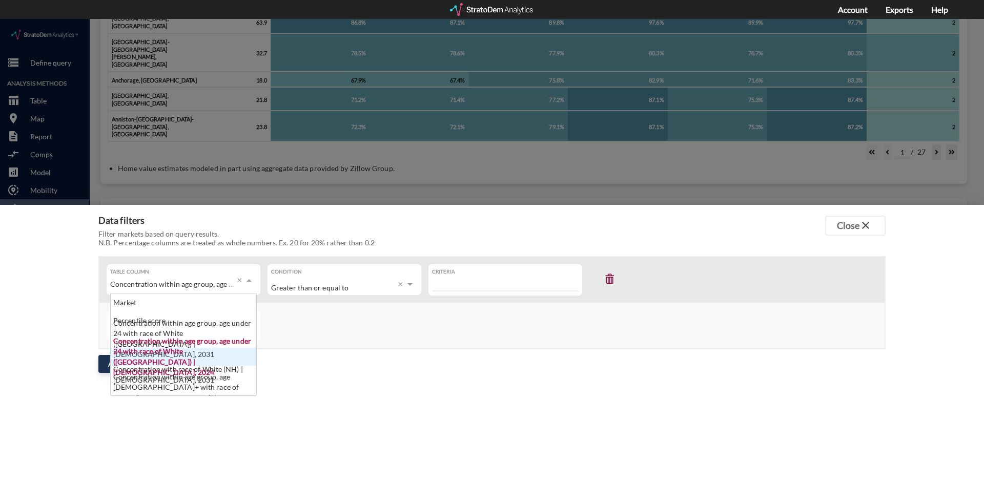
scroll to position [94, 139]
click span "Concentration within age group, age under 24 with race of White (NH) | Hispanic…"
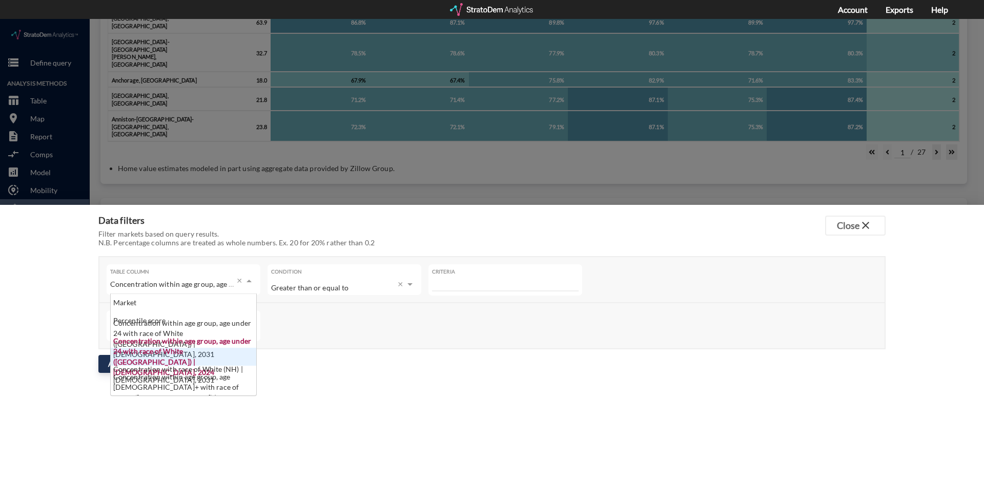
click div "Data filters Filter markets based on query results. N.B. Percentage columns are…"
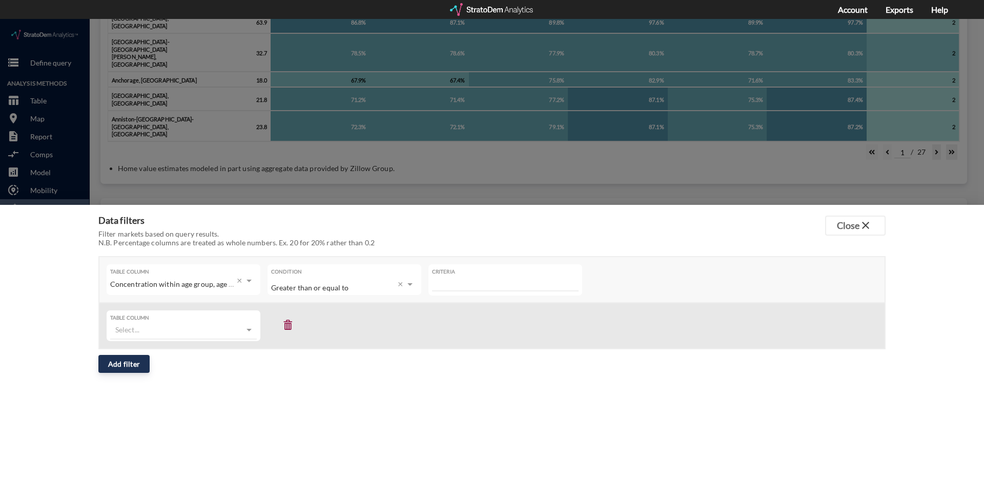
click div "Select..."
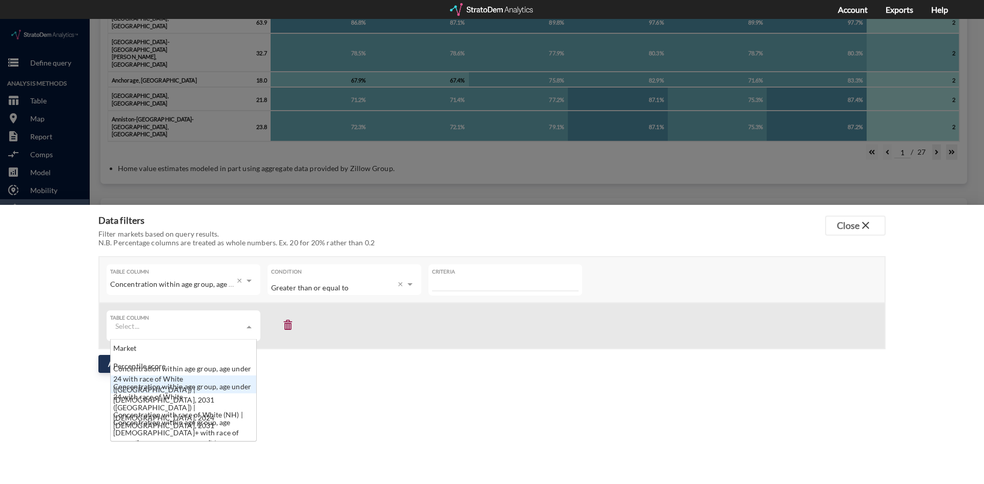
click div "Concentration within age group, age under 24 with race of White (NH) | Hispanic…"
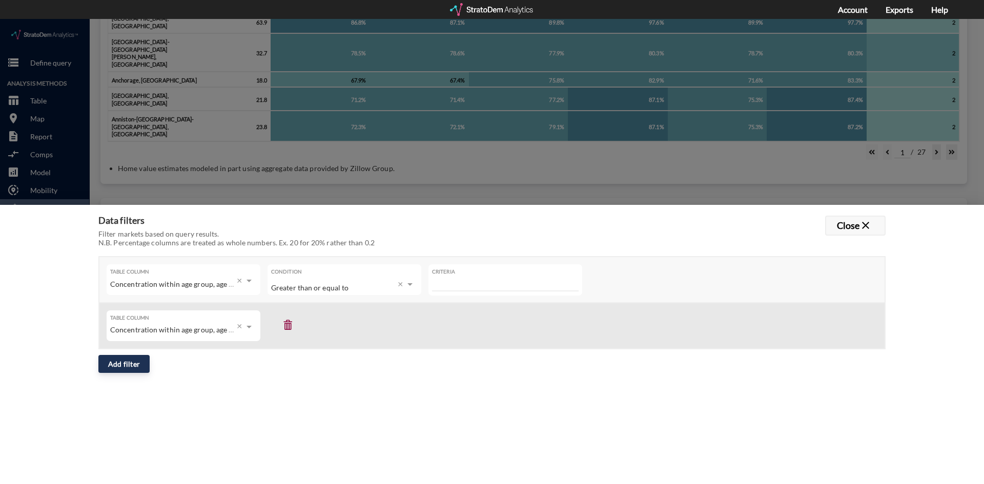
click button "Close close"
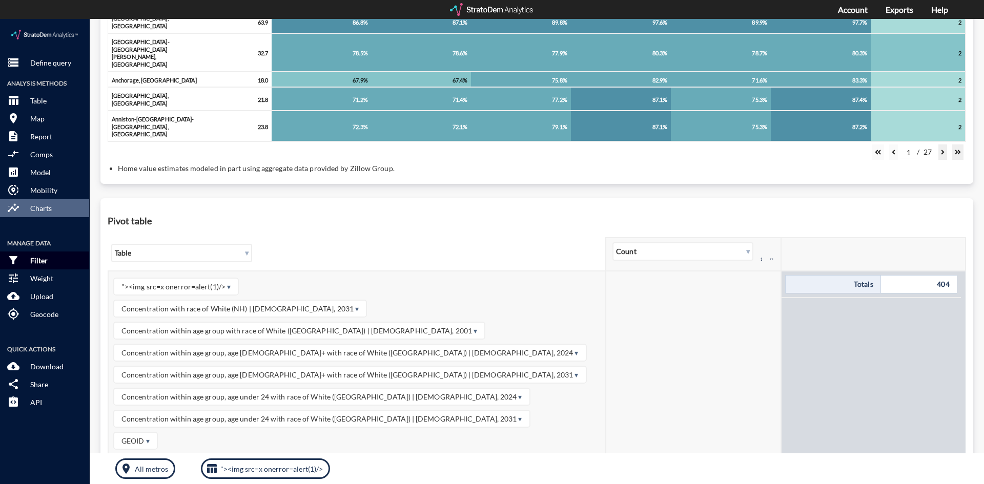
scroll to position [423, 0]
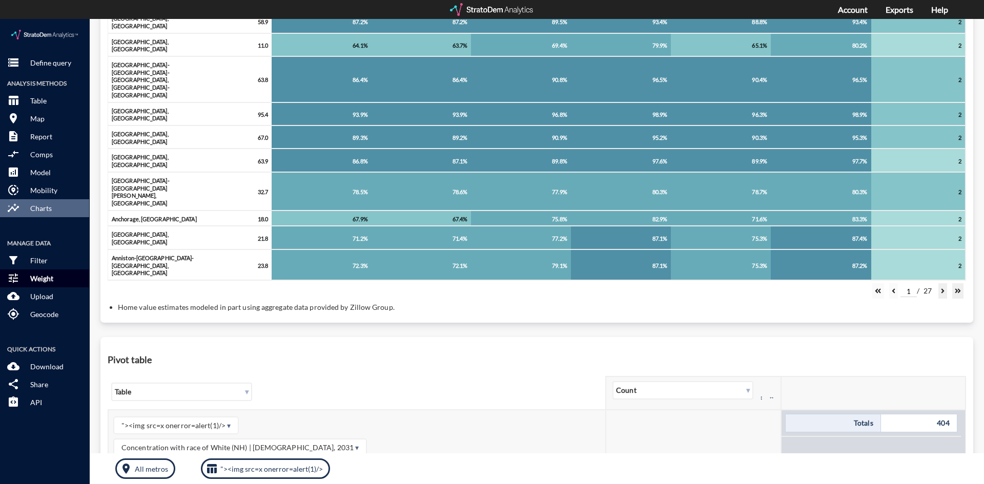
click p "Weight"
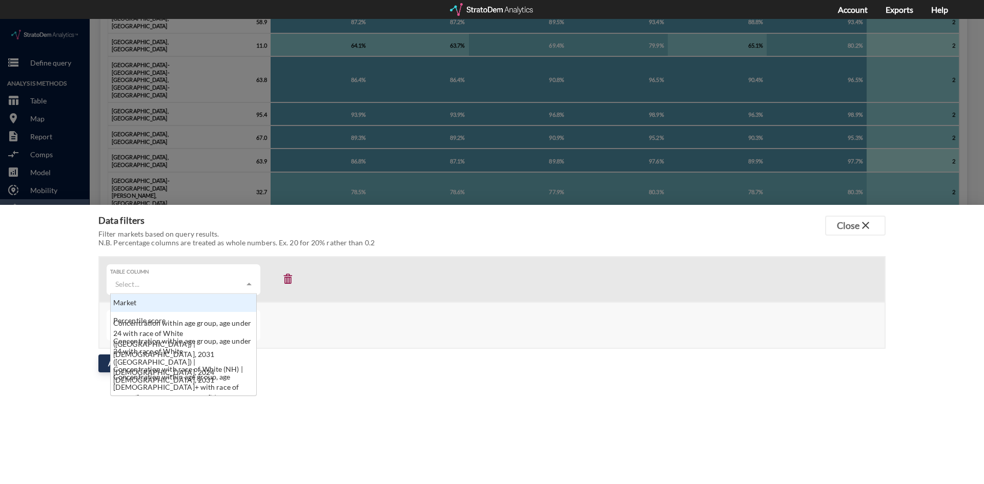
click div "Select..."
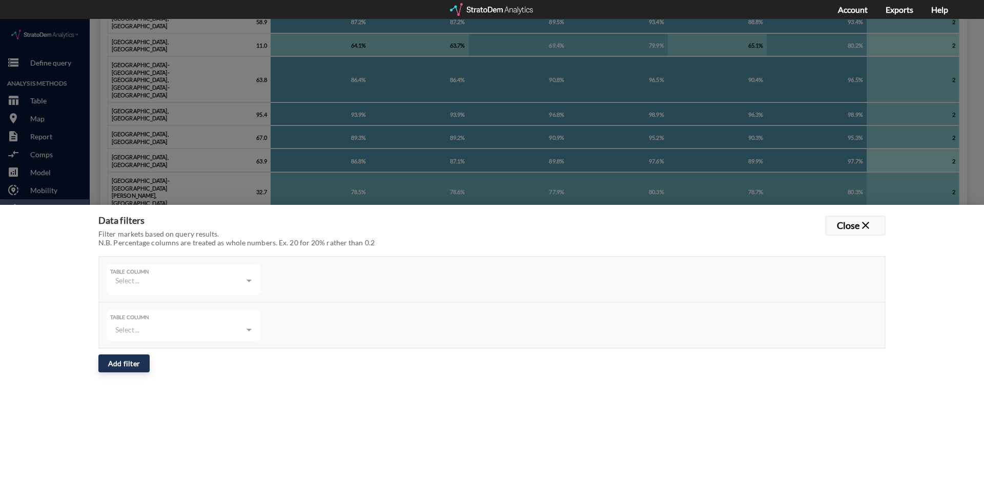
click button "Close close"
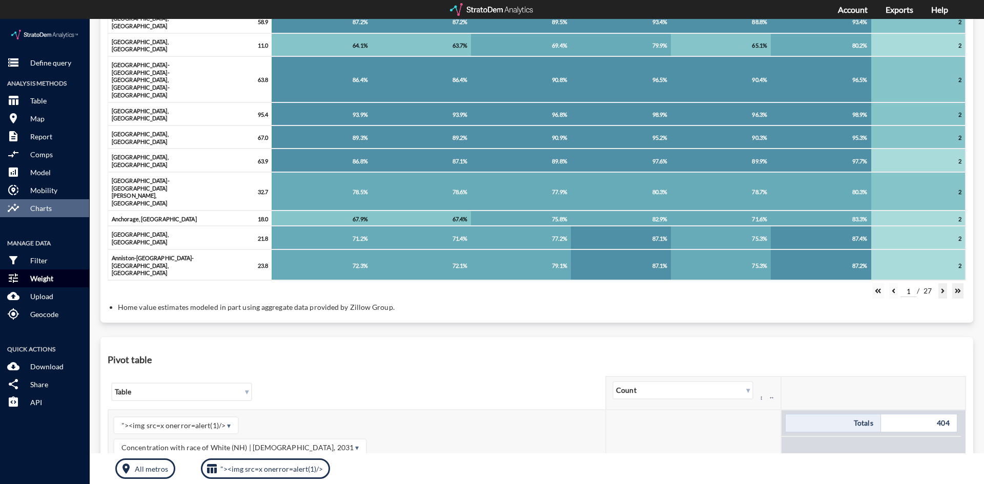
click p "Weight"
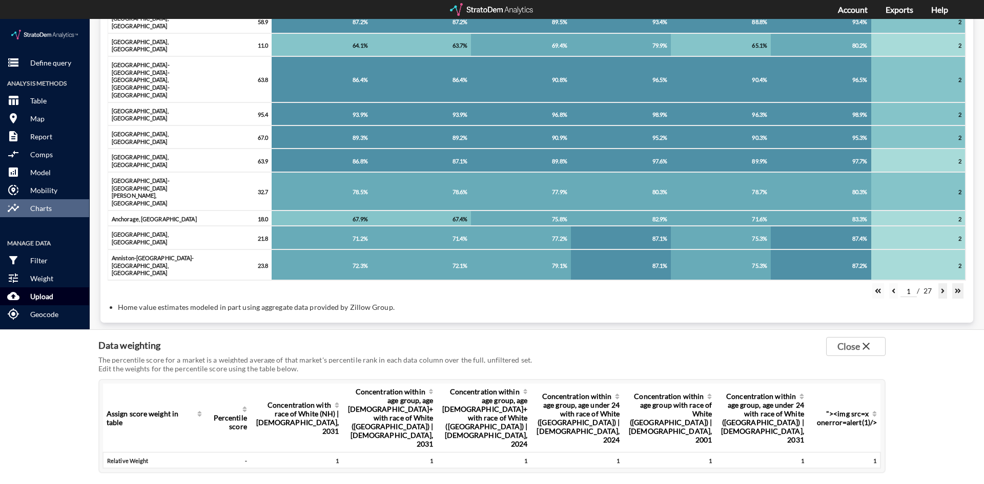
click p "Upload"
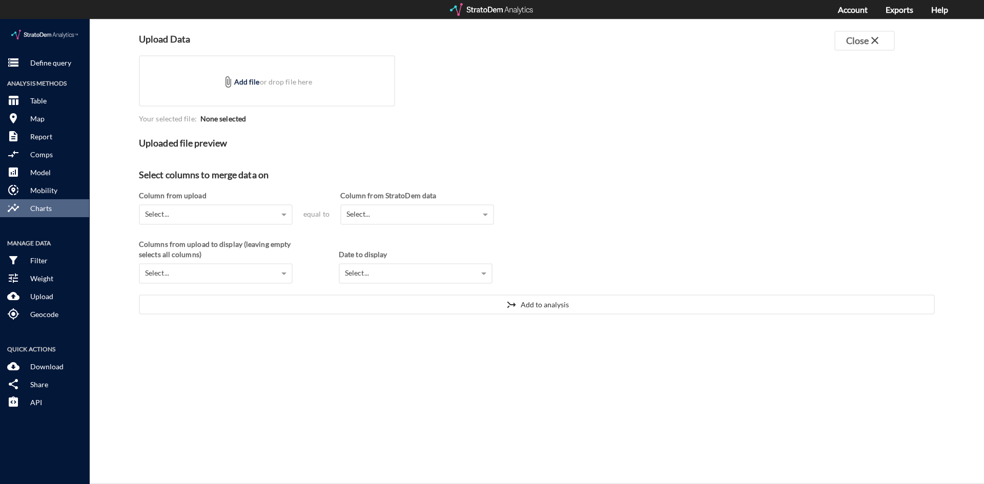
click div "Select..."
click div "attach_file Add file or drop file here"
type input "C:\fakepath\test - copia.svg"
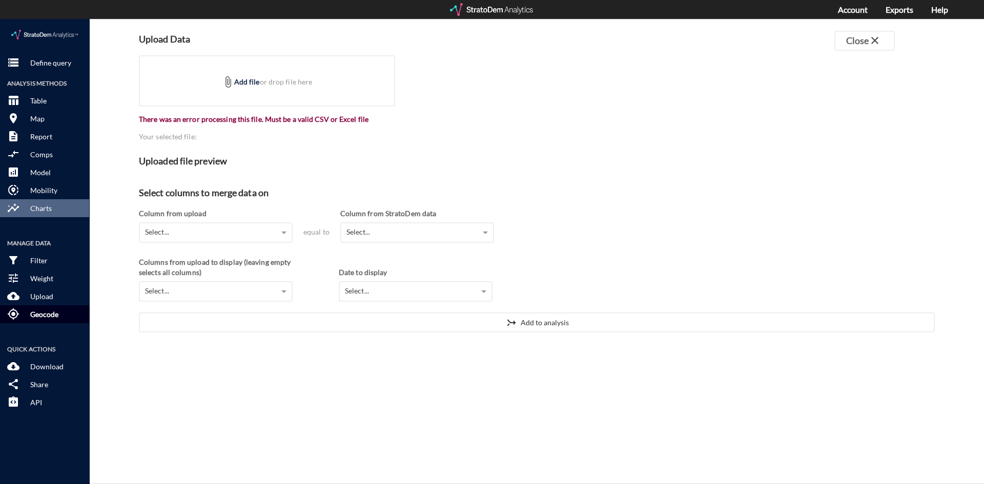
click p "Geocode"
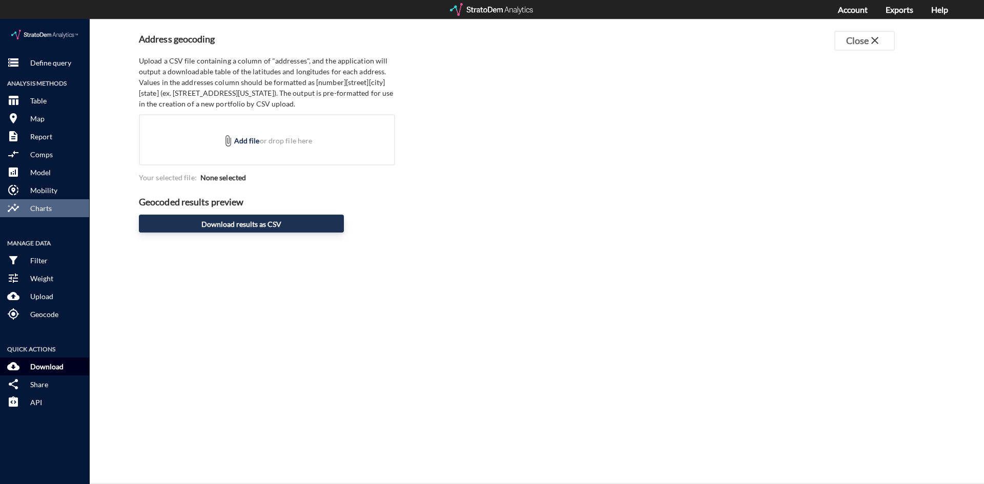
click p "Download"
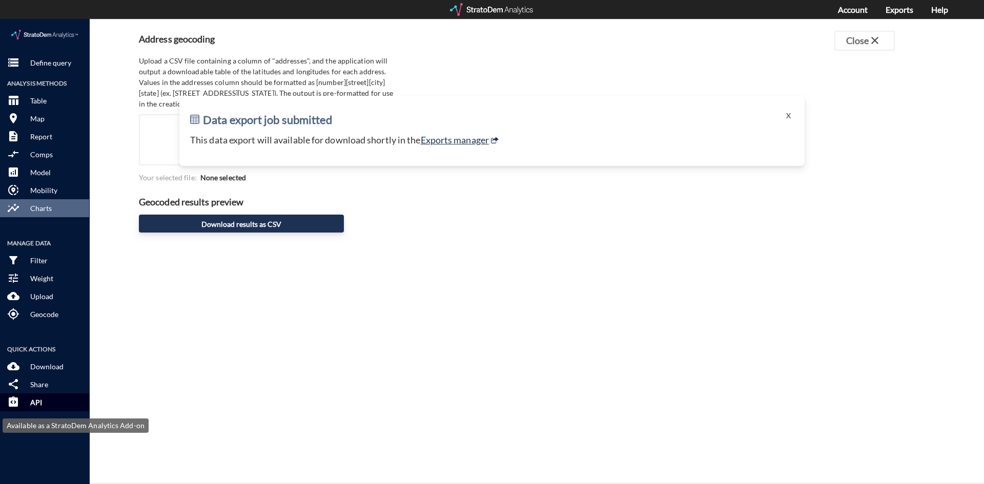
click p "API"
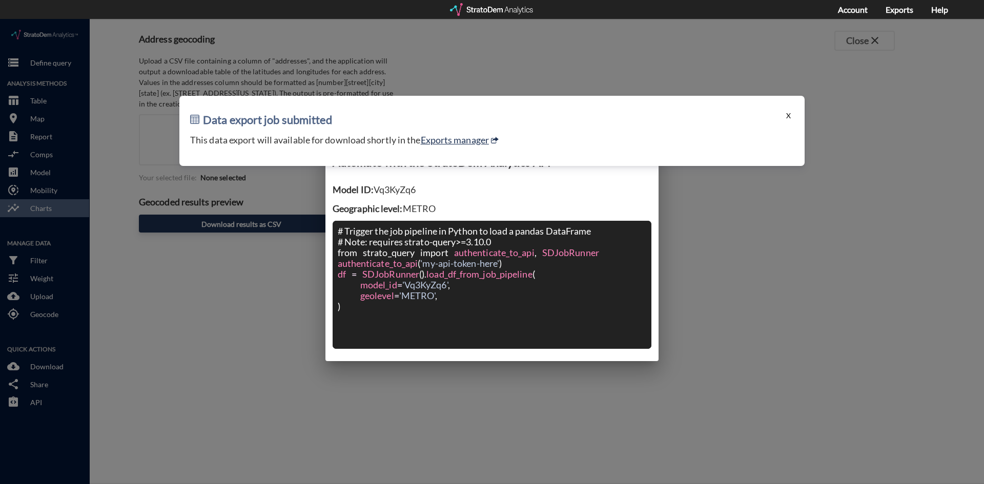
click button "X"
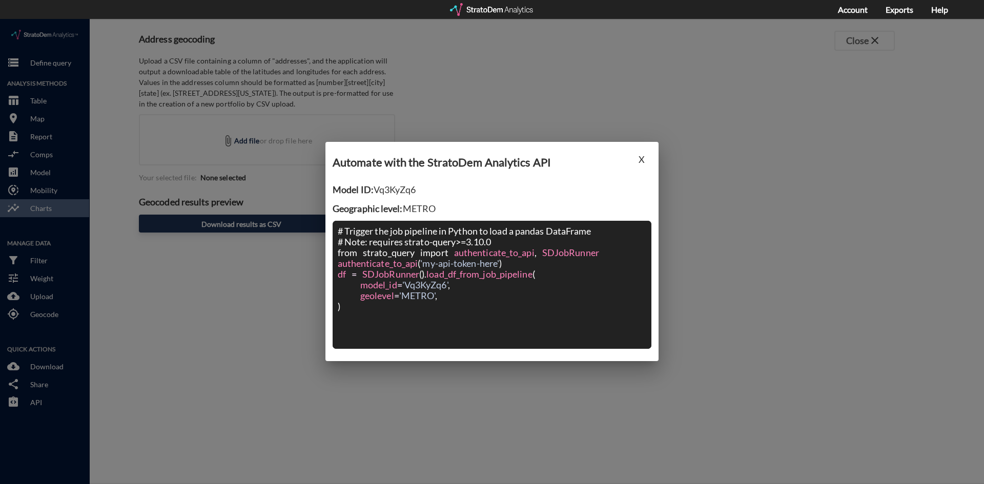
click div "Automate with the StratoDem Analytics API Model ID: Vq3KyZq6 Geographic level: …"
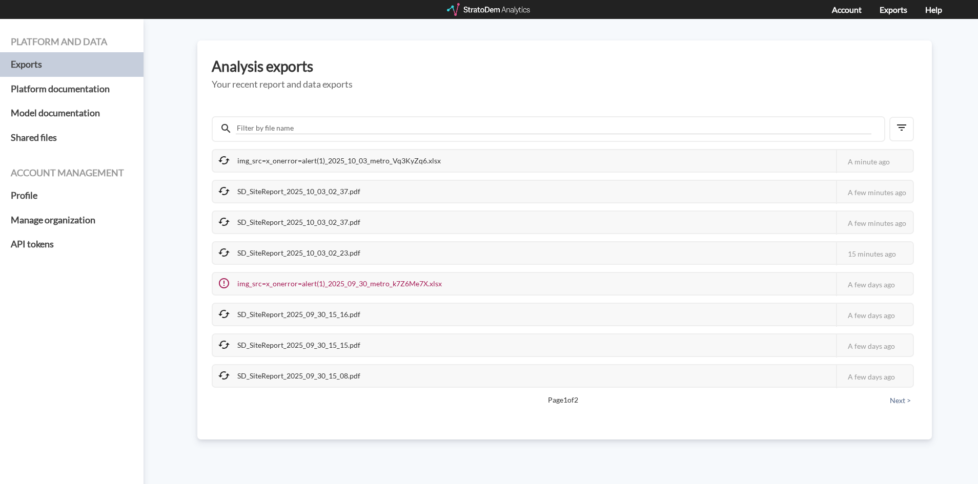
drag, startPoint x: 254, startPoint y: 165, endPoint x: 245, endPoint y: 167, distance: 9.3
click at [254, 165] on div "img_src=x_onerror=alert(1)_2025_10_03_metro_Vq3KyZq6.xlsx" at bounding box center [330, 161] width 235 height 22
drag, startPoint x: 224, startPoint y: 161, endPoint x: 233, endPoint y: 161, distance: 9.2
click at [226, 161] on icon at bounding box center [224, 160] width 12 height 12
click at [291, 161] on div "img_src=x_onerror=alert(1)_2025_10_03_metro_Vq3KyZq6.xlsx" at bounding box center [330, 161] width 235 height 22
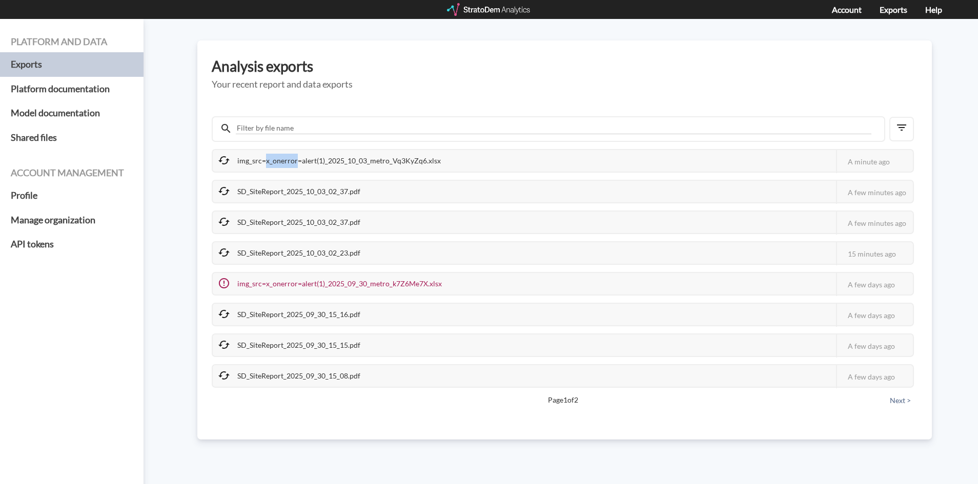
drag, startPoint x: 291, startPoint y: 161, endPoint x: 299, endPoint y: 161, distance: 8.2
click at [293, 161] on div "img_src=x_onerror=alert(1)_2025_10_03_metro_Vq3KyZq6.xlsx" at bounding box center [330, 161] width 235 height 22
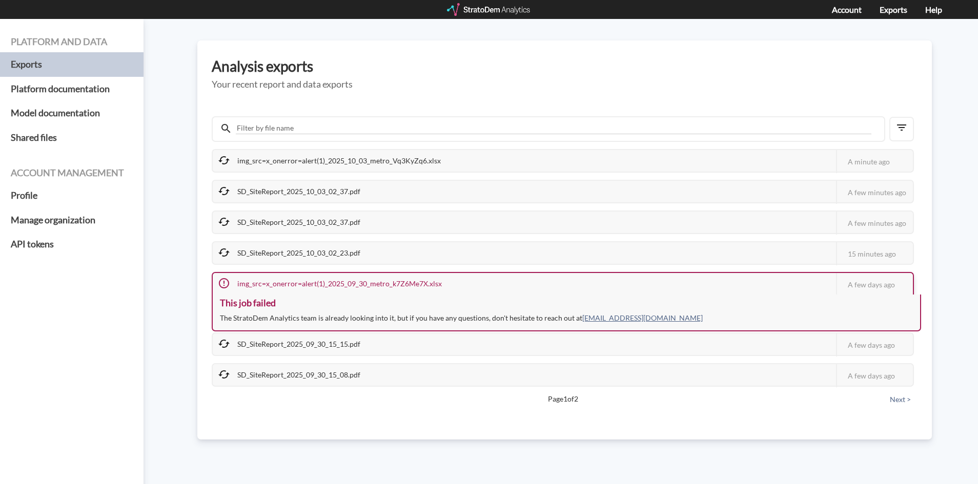
drag, startPoint x: 320, startPoint y: 275, endPoint x: 323, endPoint y: 329, distance: 53.9
click at [320, 278] on div "img_src=x_onerror=alert(1)_2025_09_30_metro_k7Z6Me7X.xlsx" at bounding box center [331, 284] width 236 height 22
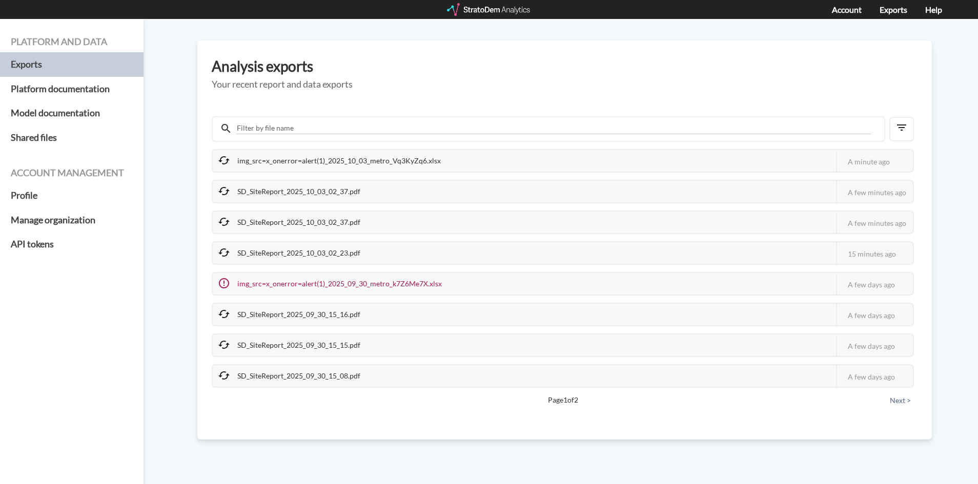
click at [326, 365] on div "SD_SiteReport_2025_09_30_15_08.pdf" at bounding box center [290, 376] width 155 height 22
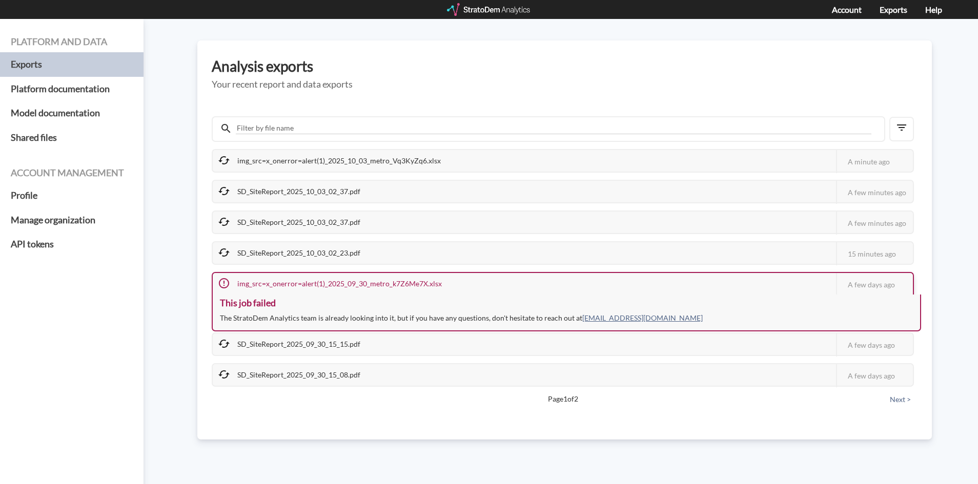
click at [330, 292] on div "img_src=x_onerror=alert(1)_2025_09_30_metro_k7Z6Me7X.xlsx" at bounding box center [331, 284] width 236 height 22
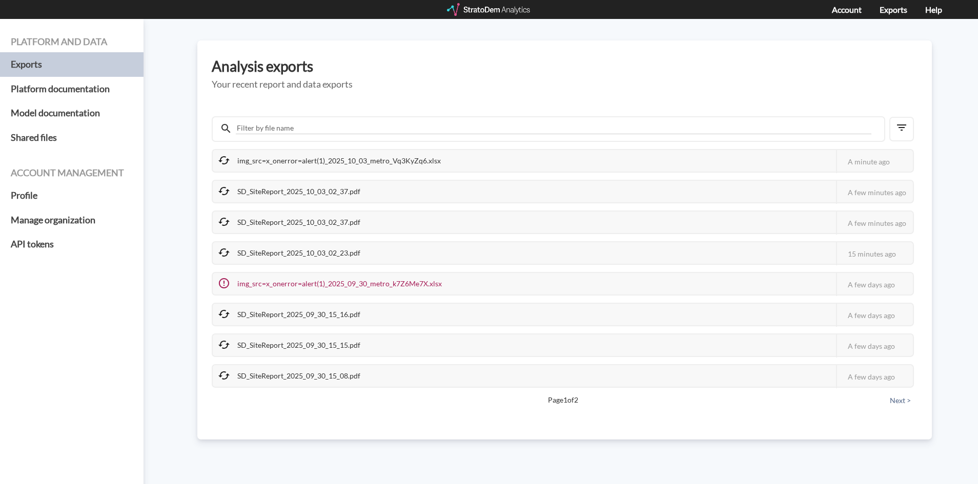
click at [329, 221] on div "SD_SiteReport_2025_10_03_02_37.pdf" at bounding box center [290, 223] width 155 height 22
click at [335, 173] on div "img_src=x_onerror=alert(1)_2025_10_03_metro_Vq3KyZq6.xlsx This job failed The S…" at bounding box center [563, 268] width 702 height 239
drag, startPoint x: 344, startPoint y: 154, endPoint x: 339, endPoint y: 270, distance: 116.4
click at [343, 164] on div "img_src=x_onerror=alert(1)_2025_10_03_metro_Vq3KyZq6.xlsx" at bounding box center [330, 161] width 235 height 22
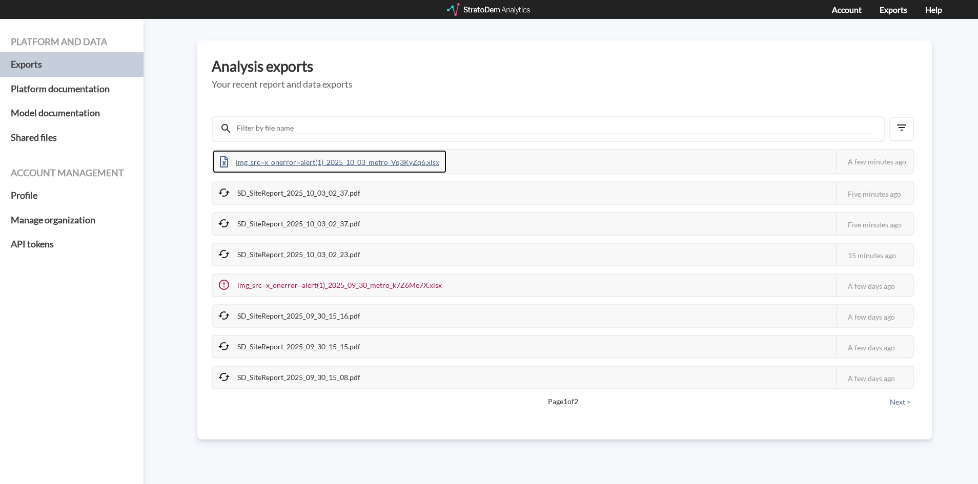
click at [329, 163] on div "img_src=x_onerror=alert(1)_2025_10_03_metro_Vq3KyZq6.xlsx" at bounding box center [330, 161] width 234 height 23
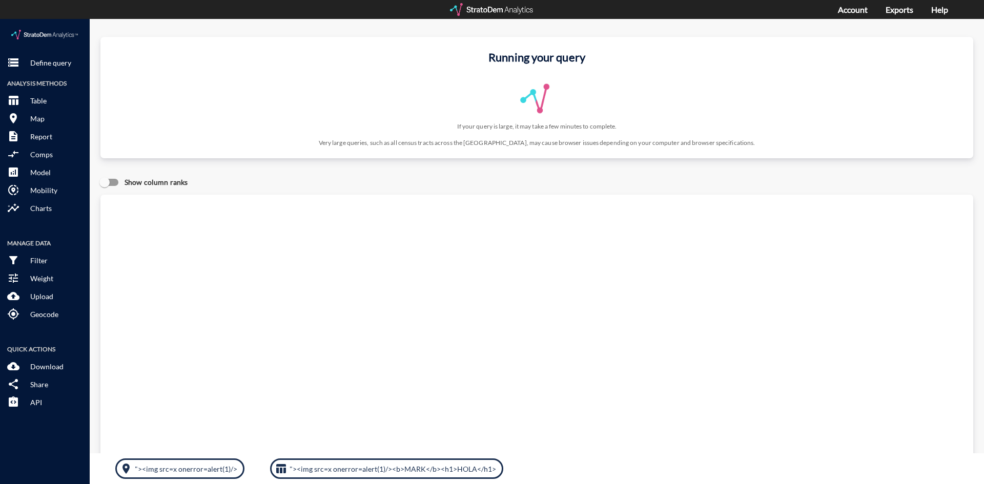
scroll to position [256, 0]
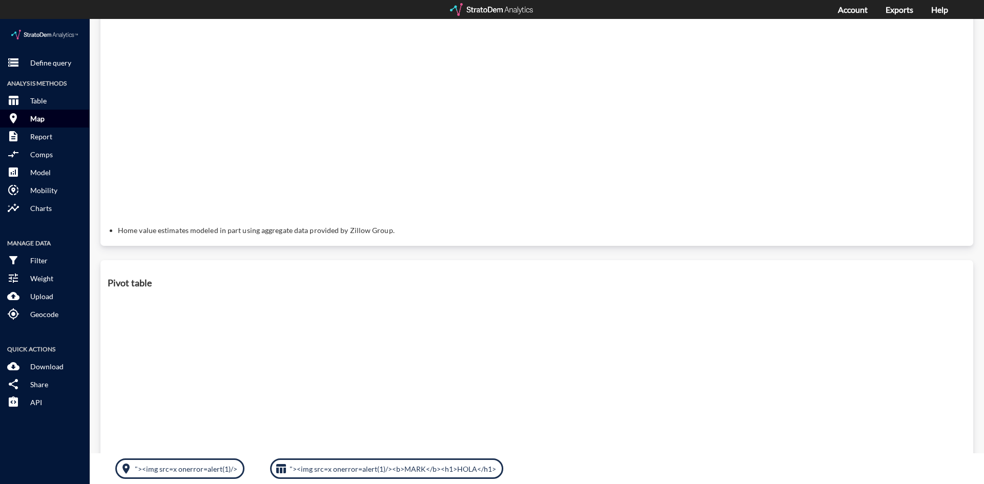
click p "Map"
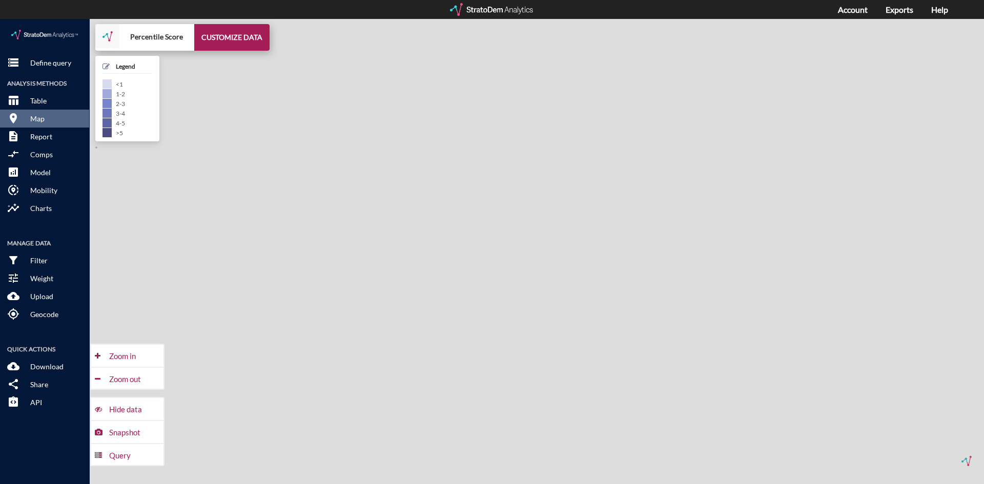
drag, startPoint x: 418, startPoint y: 242, endPoint x: 429, endPoint y: 279, distance: 38.1
click div "+ − Percentile Score CUSTOMIZE DATA Legend < 1 1 - 2 2 - 3 3 - 4 4 - 5 > 5 Draw…"
drag, startPoint x: 459, startPoint y: 139, endPoint x: 339, endPoint y: 47, distance: 151.3
click div "+ − Percentile Score CUSTOMIZE DATA Legend < 1 1 - 2 2 - 3 3 - 4 4 - 5 > 5 Draw…"
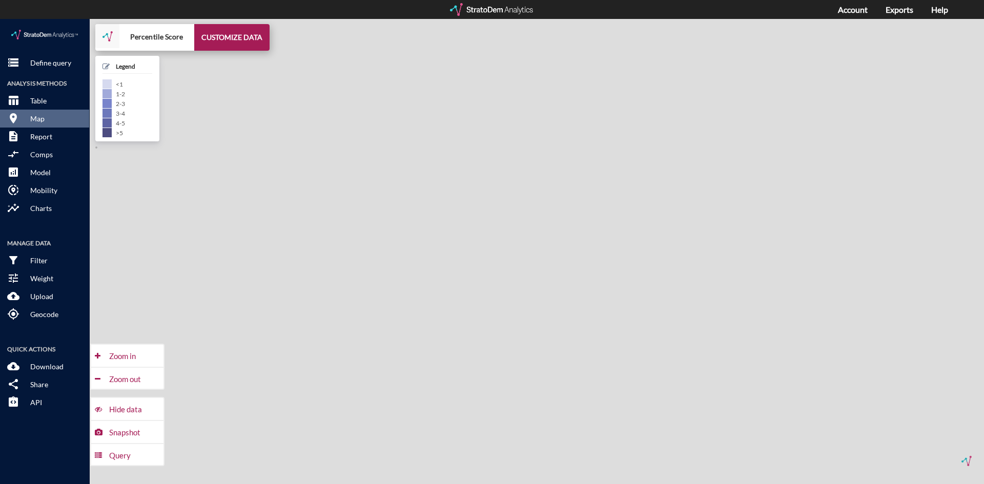
drag, startPoint x: 355, startPoint y: 47, endPoint x: 464, endPoint y: 85, distance: 115.4
click div "+ − Percentile Score CUSTOMIZE DATA Legend < 1 1 - 2 2 - 3 3 - 4 4 - 5 > 5 Draw…"
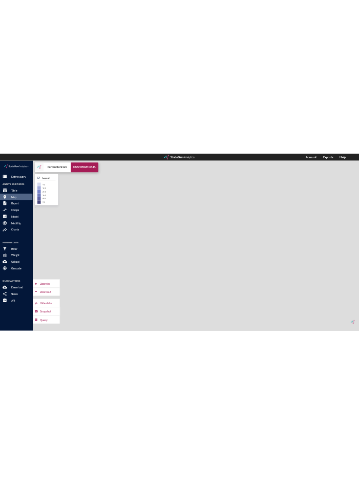
scroll to position [390, 0]
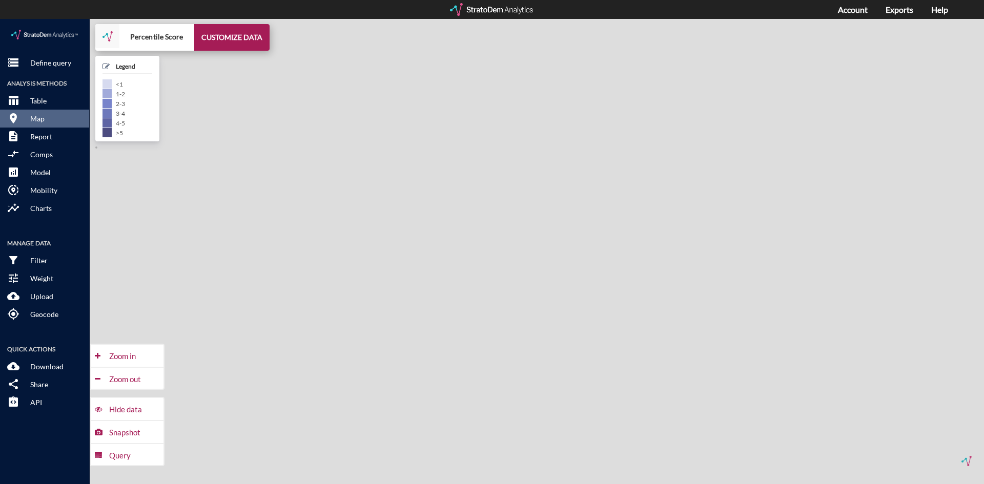
click span
drag, startPoint x: 340, startPoint y: 267, endPoint x: 303, endPoint y: 142, distance: 130.8
click div "+ − Percentile Score CUSTOMIZE DATA Legend < 1 1 - 2 2 - 3 3 - 4 4 - 5 > 5 Draw…"
drag, startPoint x: 392, startPoint y: 173, endPoint x: 423, endPoint y: 177, distance: 31.0
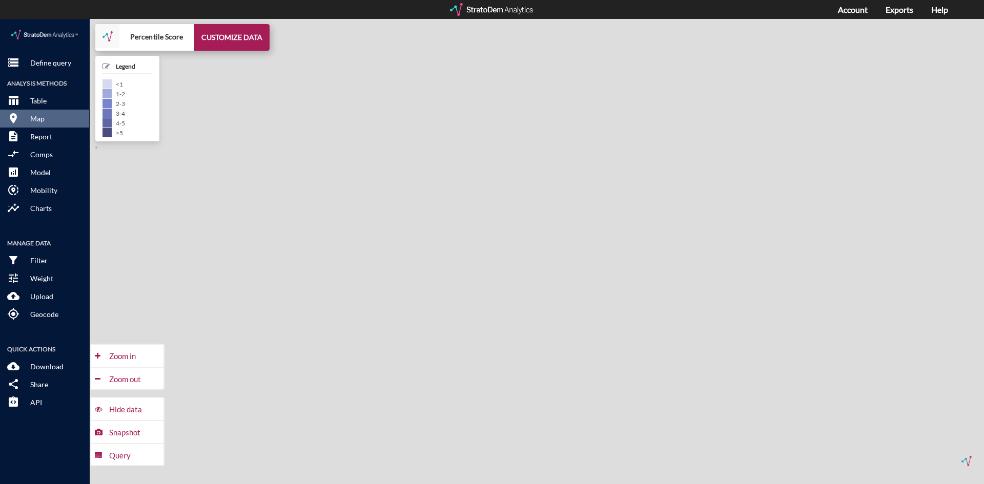
click div "+ − Percentile Score CUSTOMIZE DATA Legend < 1 1 - 2 2 - 3 3 - 4 4 - 5 > 5 Draw…"
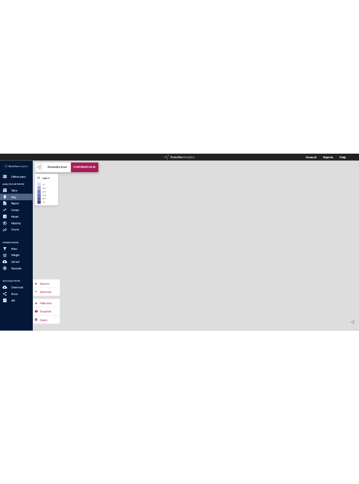
scroll to position [388, 0]
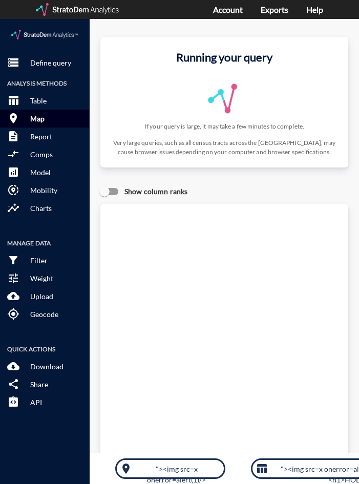
click p "Map"
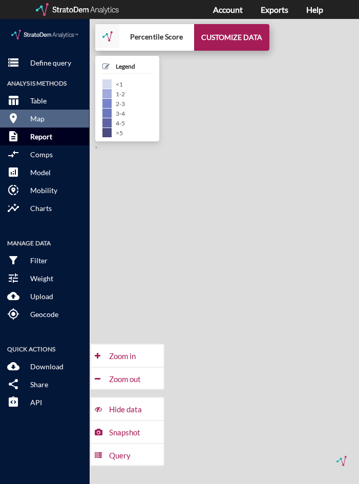
click p "Report"
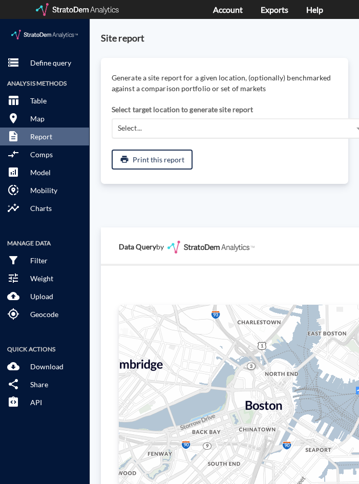
click div "Select..."
drag, startPoint x: 190, startPoint y: 112, endPoint x: 160, endPoint y: 141, distance: 42.0
click div "Select..."
click button "print Print this report"
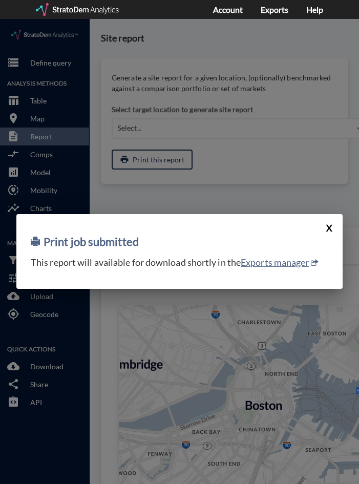
click button "X"
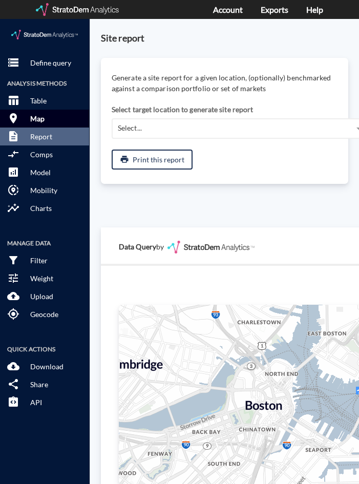
click p "Map"
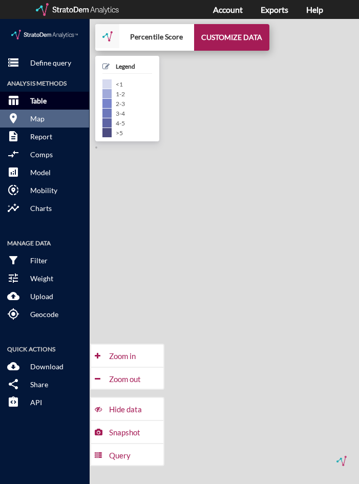
click button "table_chart Table"
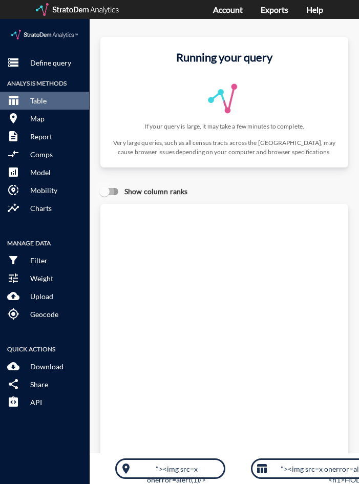
click input "Show column ranks"
checkbox input "true"
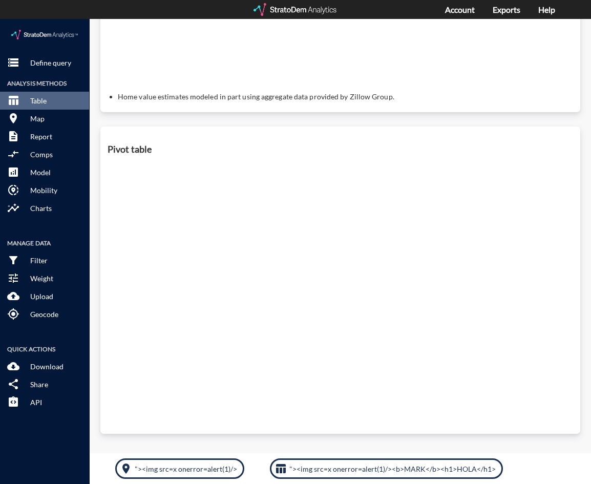
click div "Pivot table"
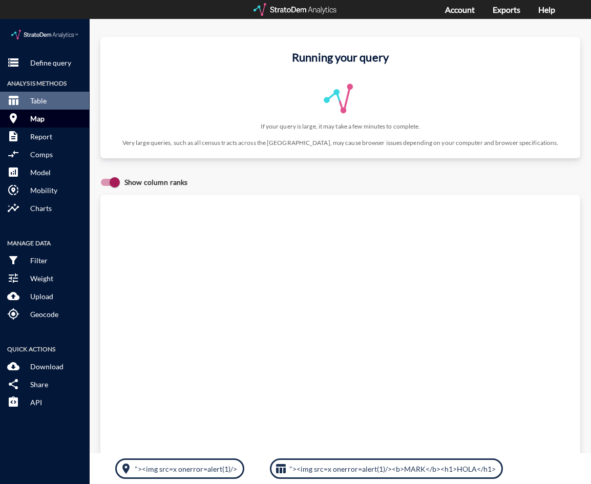
click button "room Map"
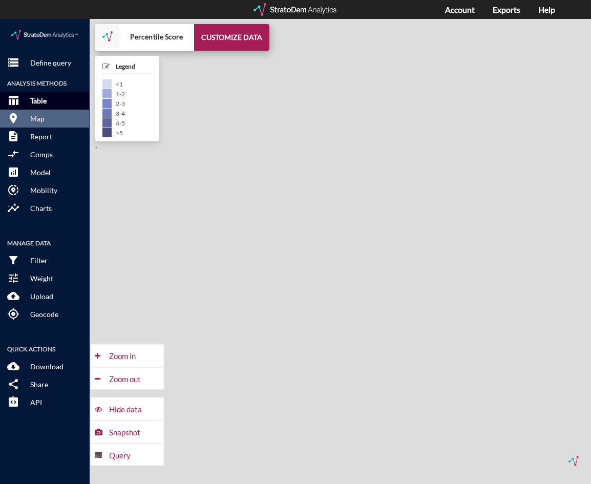
click p "Table"
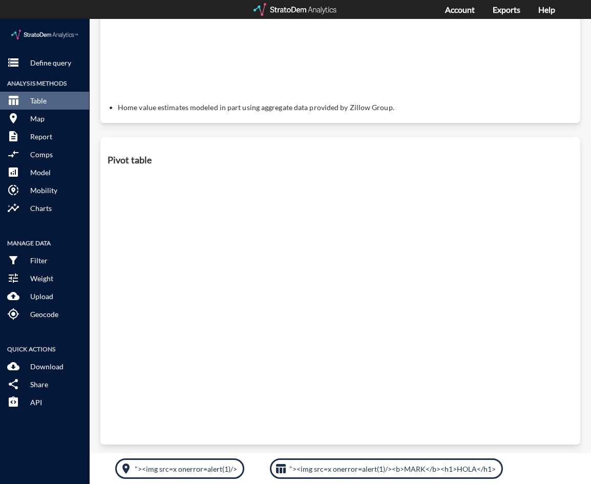
scroll to position [390, 0]
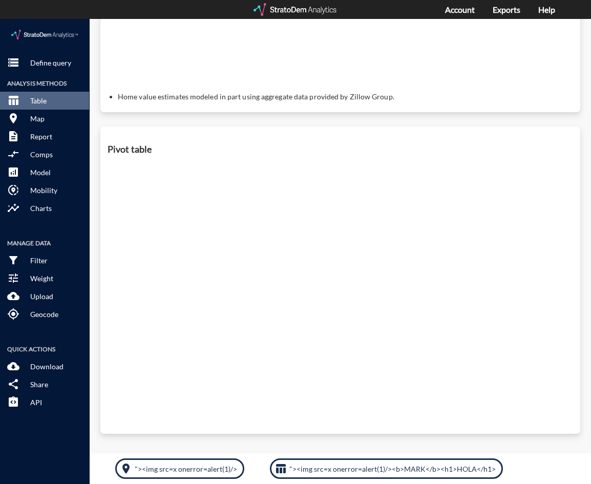
click div "Pivot table"
click p ""><img src=x onerror=alert(1)/><b>MARK</b><h1>HOLA</h1>"
click body "storage Define query Analysis Methods table_chart Table room Map description Re…"
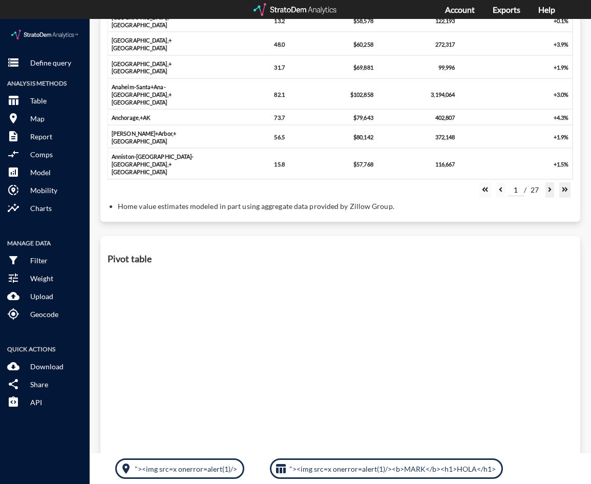
scroll to position [390, 0]
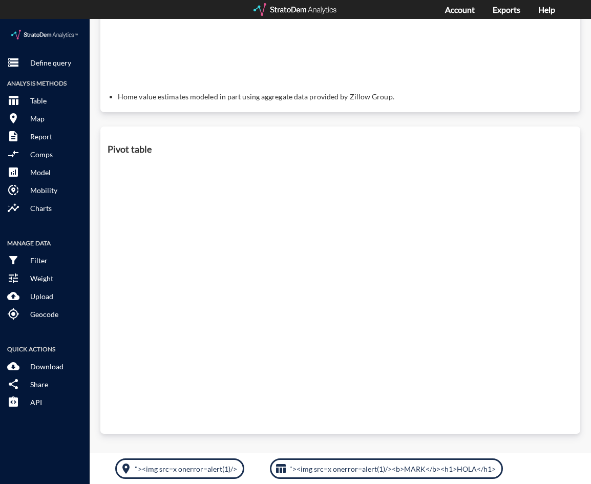
click div "Pivot table"
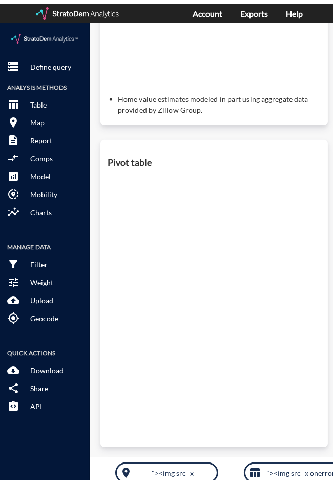
scroll to position [408, 0]
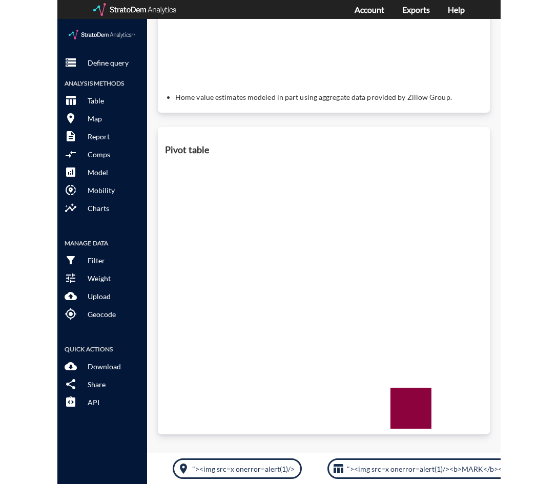
scroll to position [399, 0]
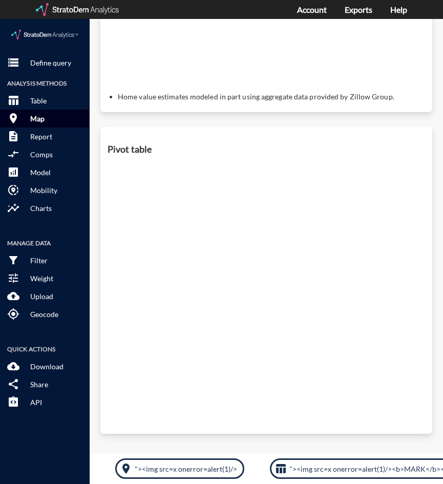
click p "Map"
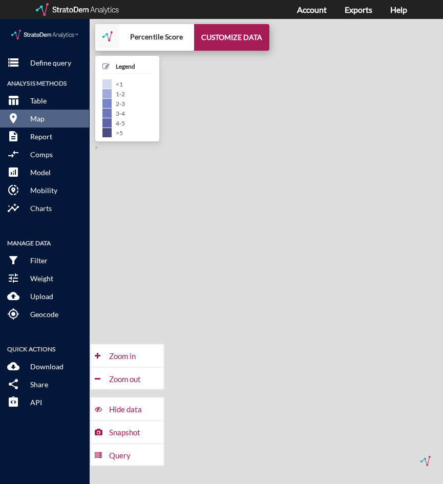
click div "+ − Percentile Score CUSTOMIZE DATA Legend < 1 1 - 2 2 - 3 3 - 4 4 - 5 > 5 Draw…"
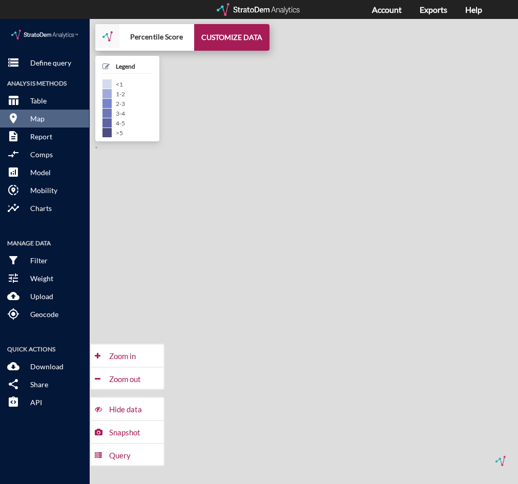
click div "+ − Percentile Score CUSTOMIZE DATA Legend < 1 1 - 2 2 - 3 3 - 4 4 - 5 > 5 Draw…"
click at [215, 1] on div "Account Exports Help" at bounding box center [259, 9] width 518 height 19
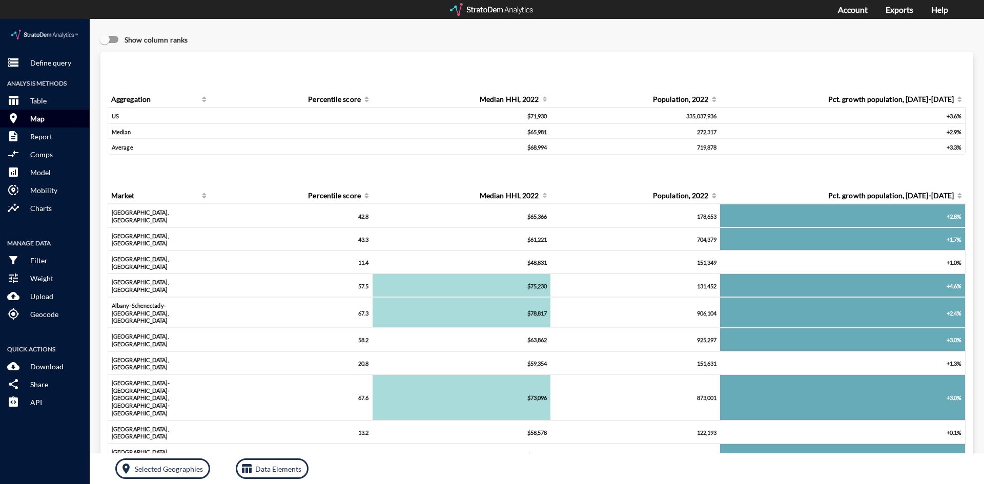
click button "room Map"
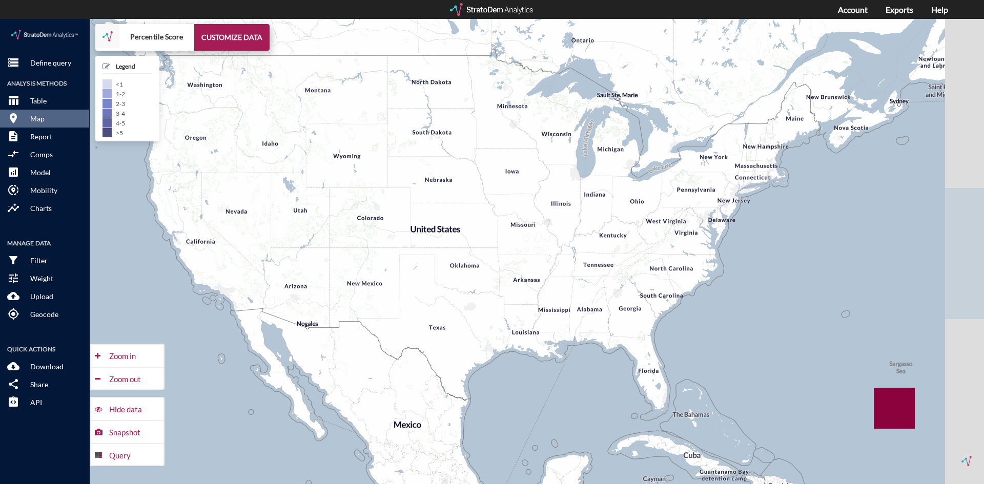
drag, startPoint x: 459, startPoint y: 256, endPoint x: 408, endPoint y: 225, distance: 60.0
click div "+ − Percentile Score CUSTOMIZE DATA Legend < 1 1 - 2 2 - 3 3 - 4 4 - 5 > 5 Draw…"
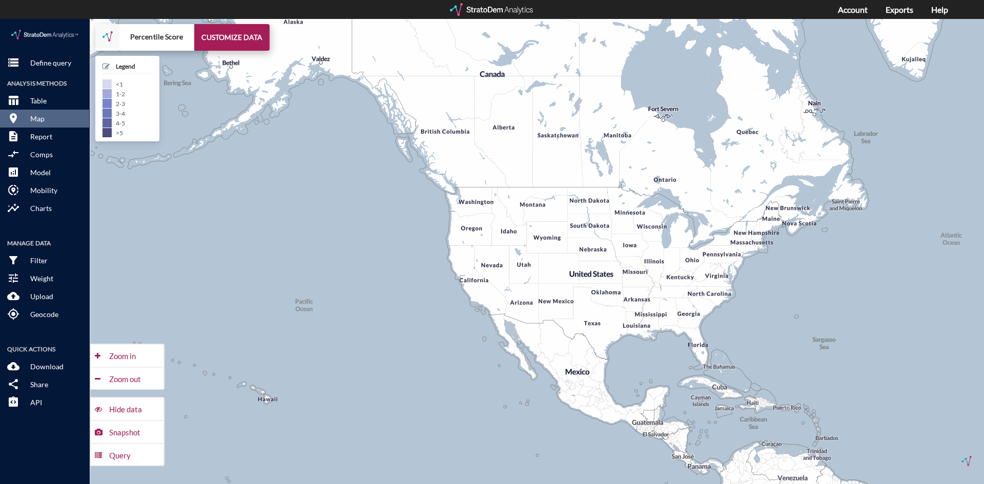
drag, startPoint x: 389, startPoint y: 247, endPoint x: 264, endPoint y: 96, distance: 195.8
click div "+ − Percentile Score CUSTOMIZE DATA Legend < 1 1 - 2 2 - 3 3 - 4 4 - 5 > 5 Draw…"
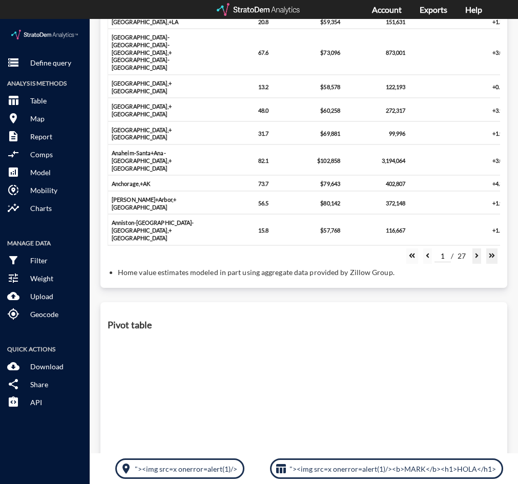
scroll to position [577, 0]
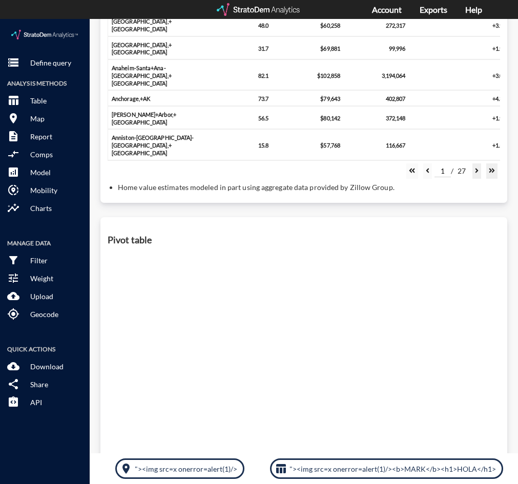
click div "Pivot table"
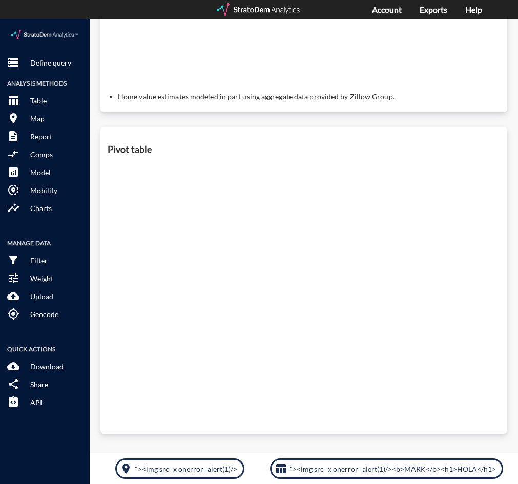
drag, startPoint x: 320, startPoint y: 271, endPoint x: 278, endPoint y: 191, distance: 90.5
click div "Pivot table"
drag, startPoint x: 300, startPoint y: 302, endPoint x: 282, endPoint y: 256, distance: 49.5
click div "Pivot table"
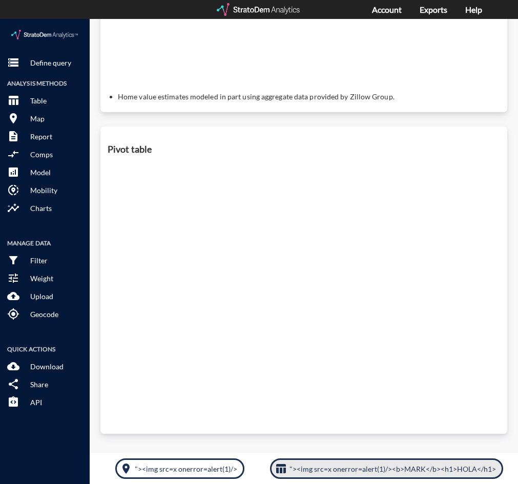
click p ""><img src=x onerror=alert(1)/><b>MARK</b><h1>HOLA</h1>"
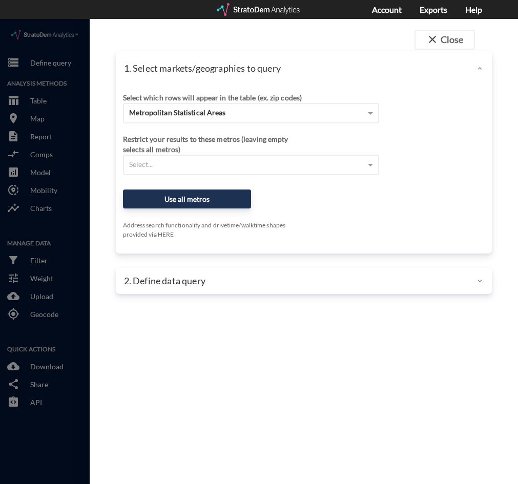
click p "2. Define data query"
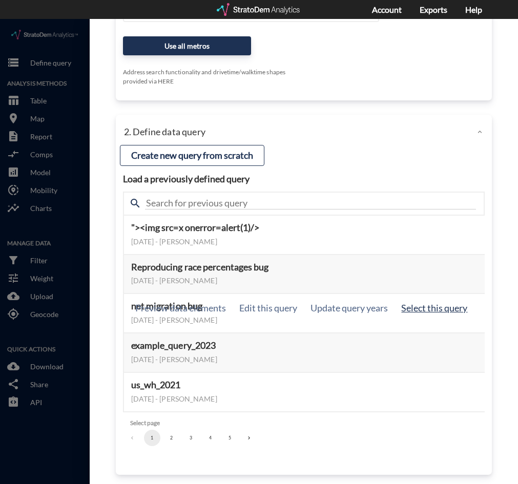
scroll to position [158, 0]
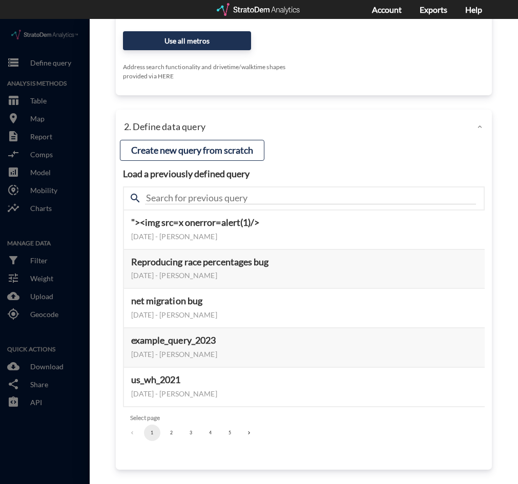
click div
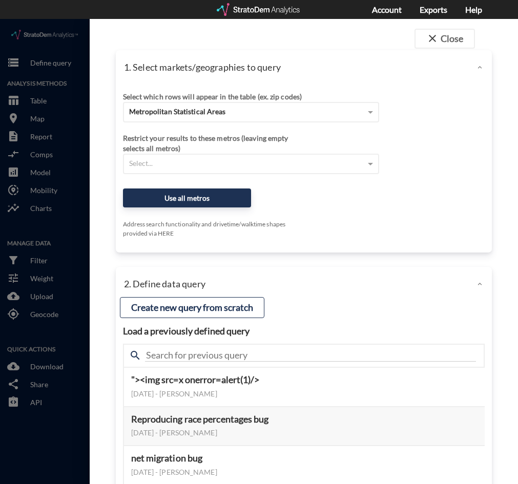
scroll to position [0, 0]
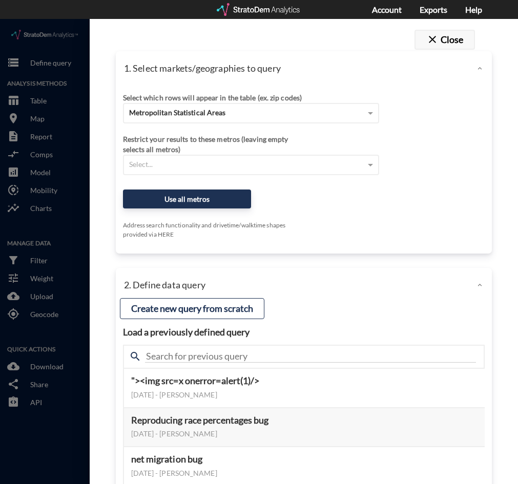
drag, startPoint x: 432, startPoint y: 9, endPoint x: 440, endPoint y: 23, distance: 16.0
click div "close Close 1. Select markets/geographies to query Select which rows will appea…"
click button "close Close"
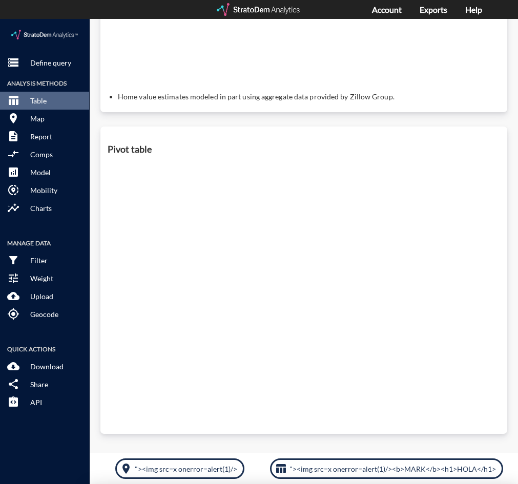
scroll to position [390, 0]
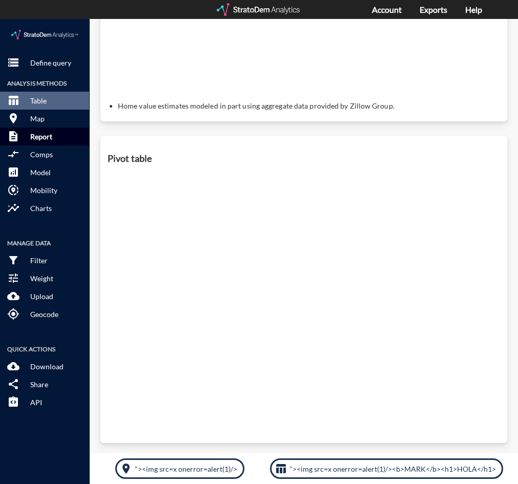
click p "Report"
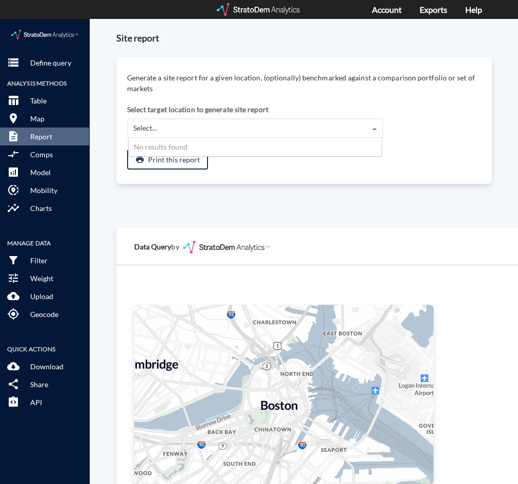
click div "Select..."
click div "Generate a site report for a given location, (optionally) benchmarked against a…"
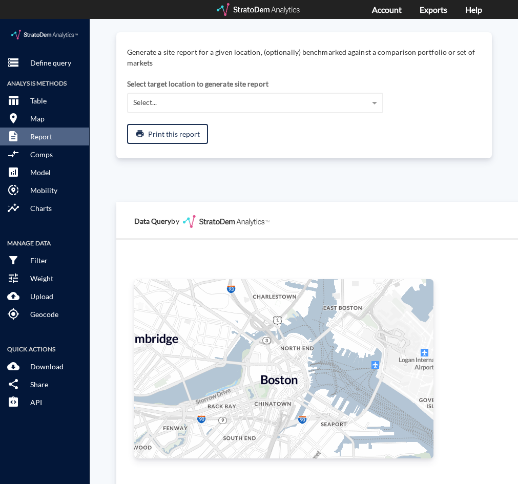
scroll to position [51, 0]
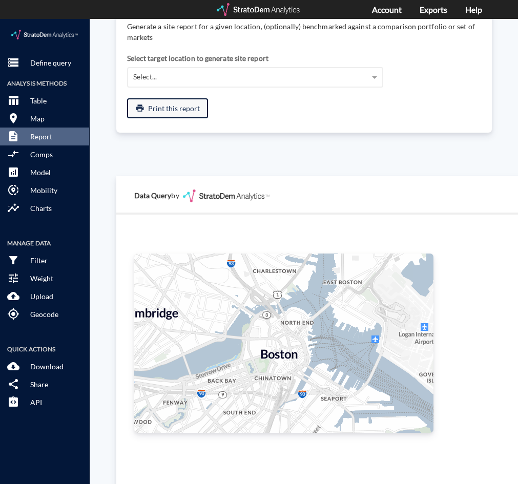
click button "print Print this report"
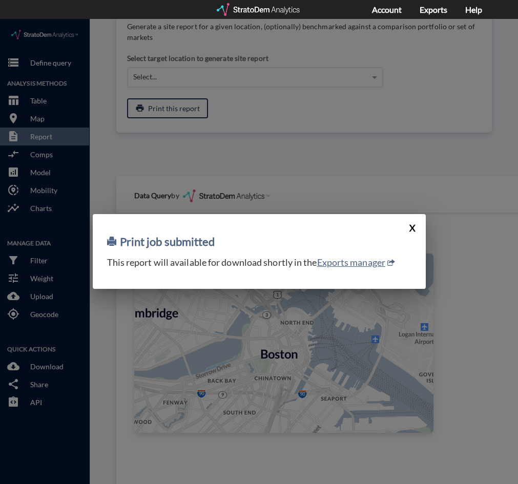
click button "X"
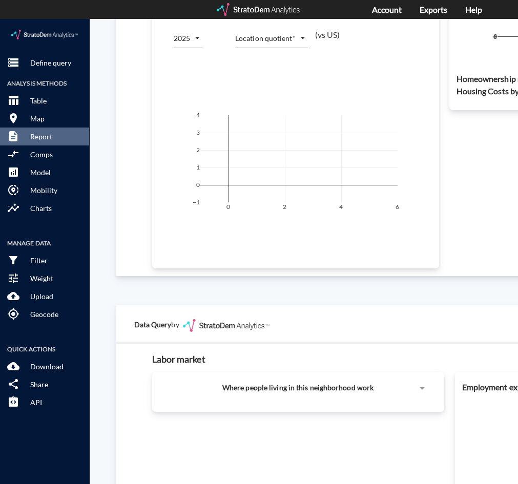
scroll to position [717, 0]
click div "Labor market Where people living in this neighborhood work Employment exposure"
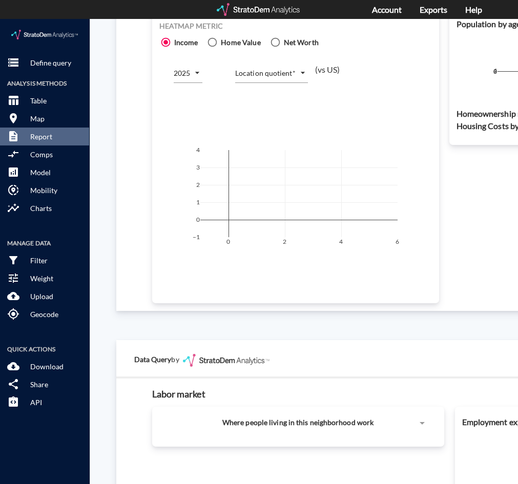
scroll to position [666, 0]
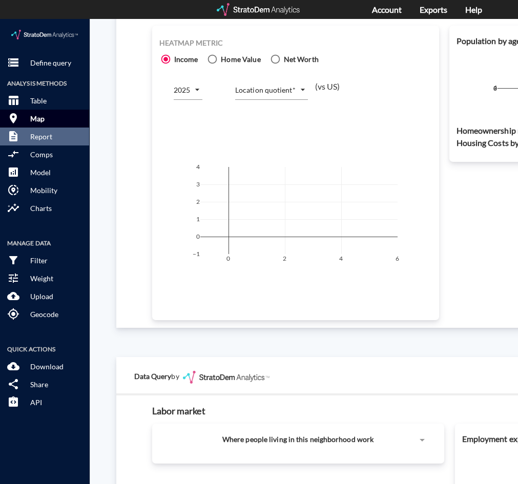
click p "Map"
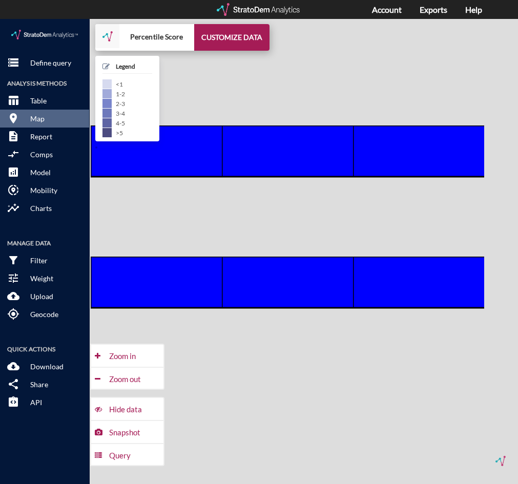
click div "+ − Percentile Score CUSTOMIZE DATA Legend < 1 1 - 2 2 - 3 3 - 4 4 - 5 > 5 Draw…"
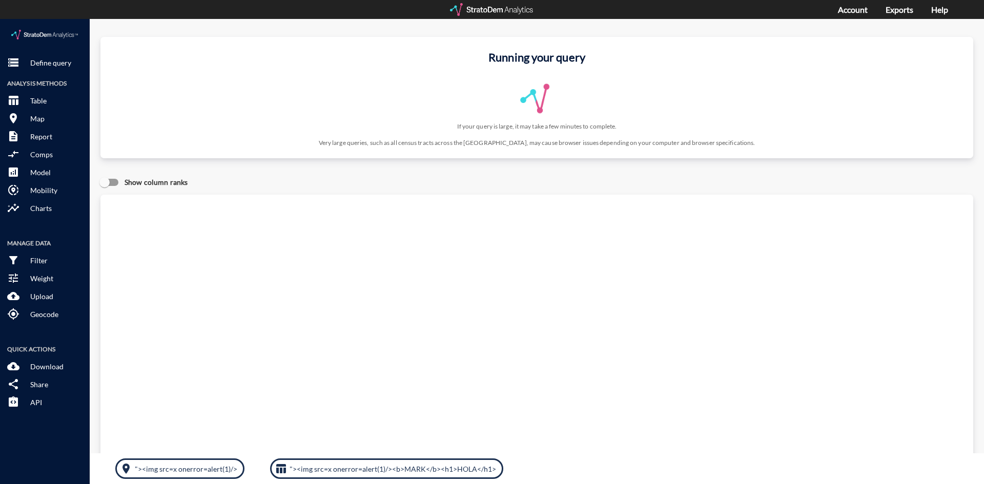
click div "Running your query If your query is large, it may take a few minutes to complet…"
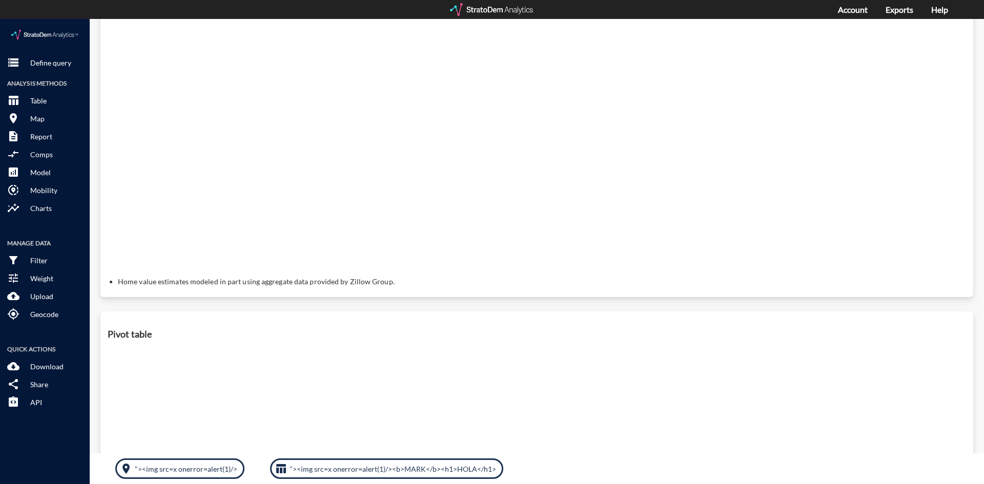
scroll to position [102, 0]
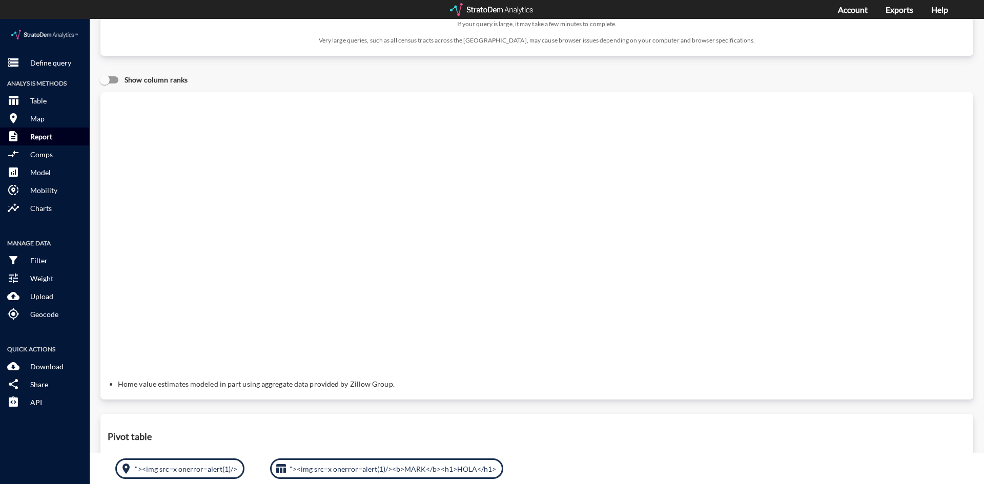
click button "description Report"
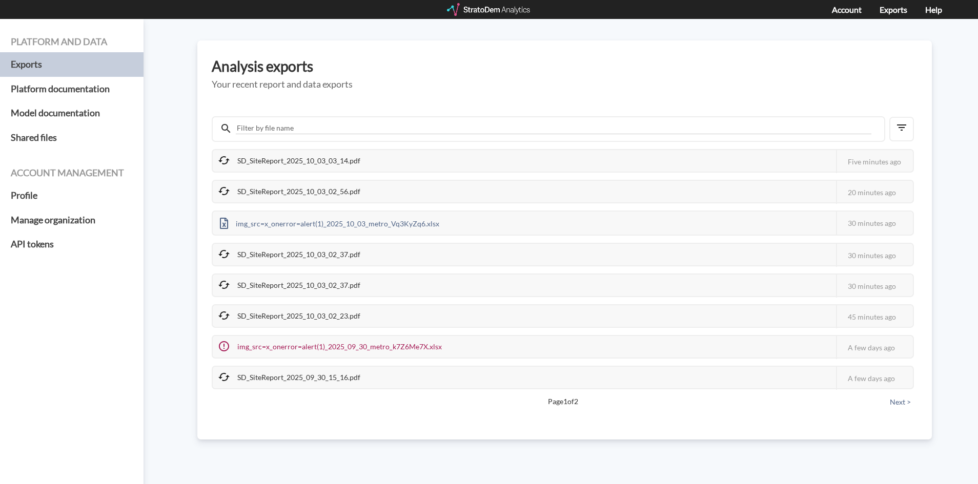
click at [223, 156] on icon at bounding box center [223, 160] width 11 height 8
drag, startPoint x: 218, startPoint y: 163, endPoint x: 230, endPoint y: 179, distance: 19.1
click at [230, 178] on div "SD_SiteReport_2025_10_03_03_14.pdf This job failed The StratoDem Analytics team…" at bounding box center [563, 269] width 702 height 240
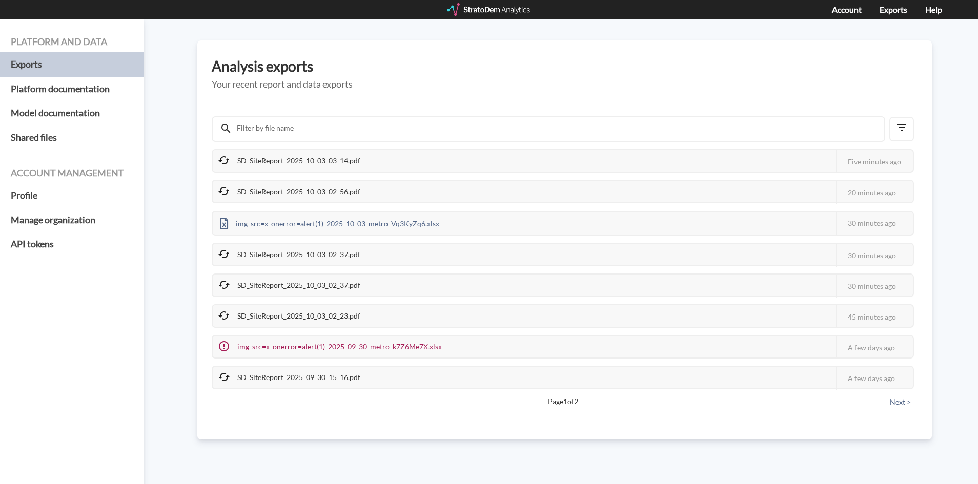
click at [220, 188] on icon at bounding box center [224, 191] width 12 height 12
drag, startPoint x: 220, startPoint y: 188, endPoint x: 225, endPoint y: 230, distance: 42.3
click at [219, 196] on icon at bounding box center [224, 191] width 12 height 12
